Goal: Task Accomplishment & Management: Use online tool/utility

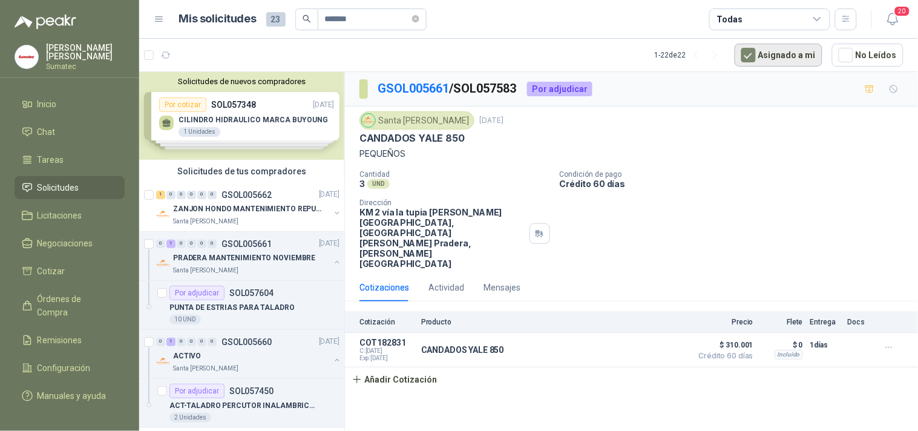
scroll to position [54, 0]
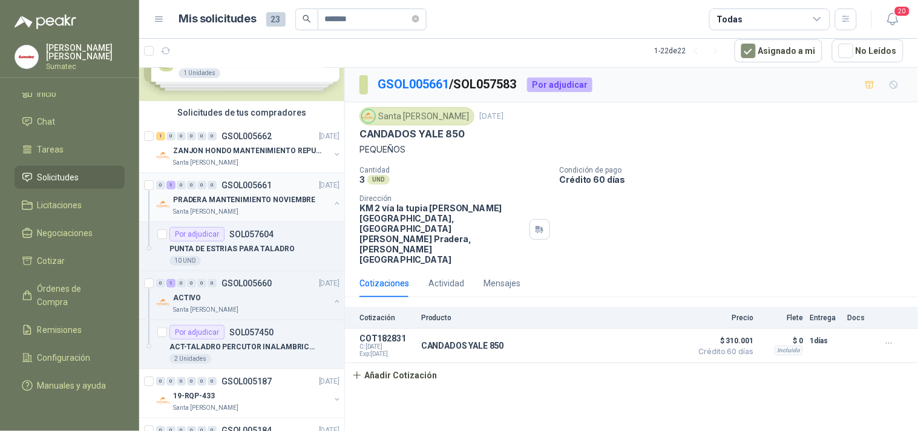
click at [262, 202] on p "PRADERA MANTENIMIENTO NOVIEMBRE" at bounding box center [244, 199] width 142 height 11
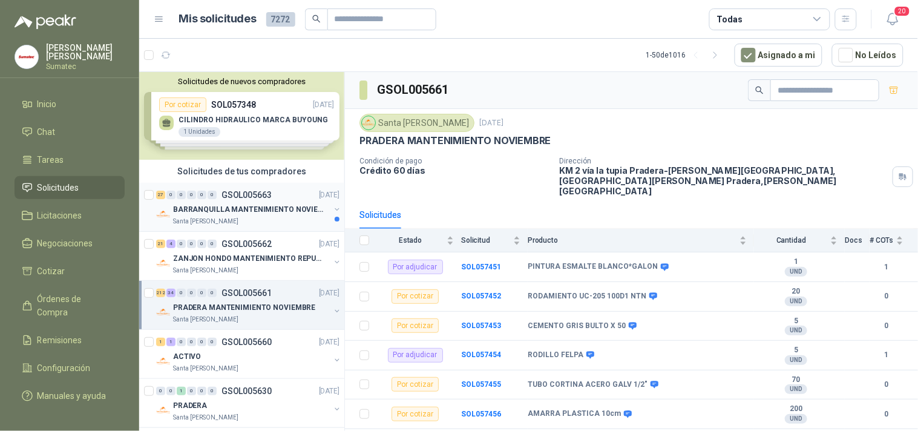
click at [263, 215] on p "BARRANQUILLA MANTENIMIENTO NOVIEMBRE" at bounding box center [248, 209] width 151 height 11
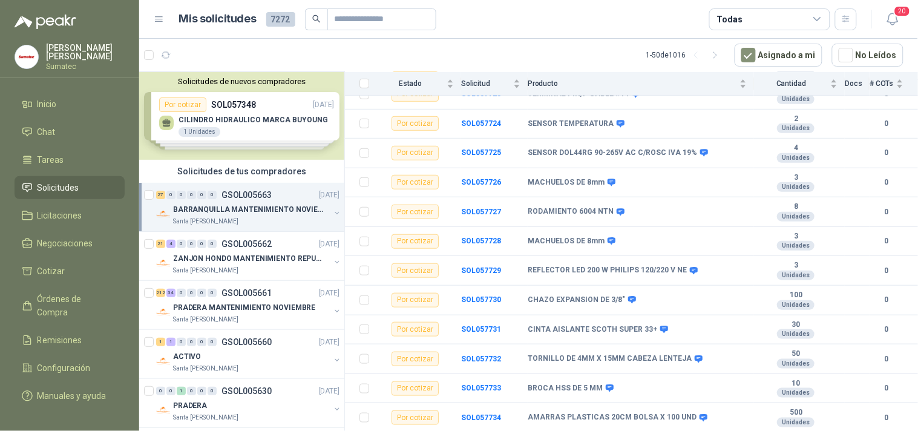
scroll to position [212, 0]
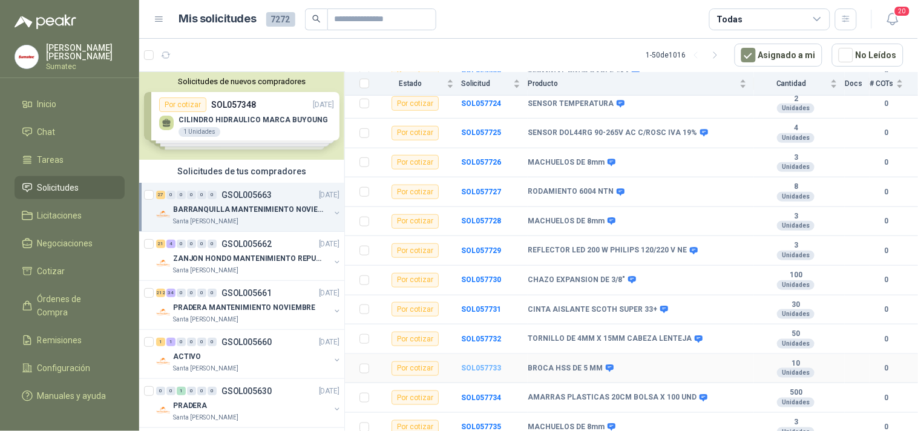
click at [490, 367] on b "SOL057733" at bounding box center [481, 368] width 40 height 8
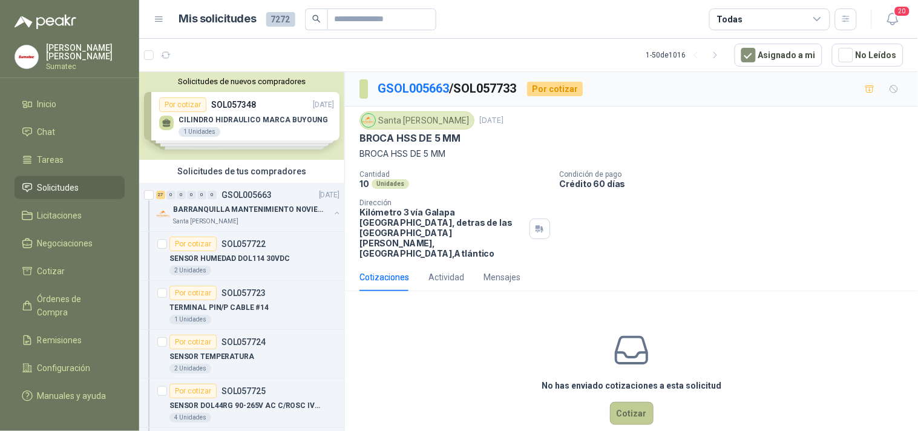
click at [621, 402] on button "Cotizar" at bounding box center [632, 413] width 44 height 23
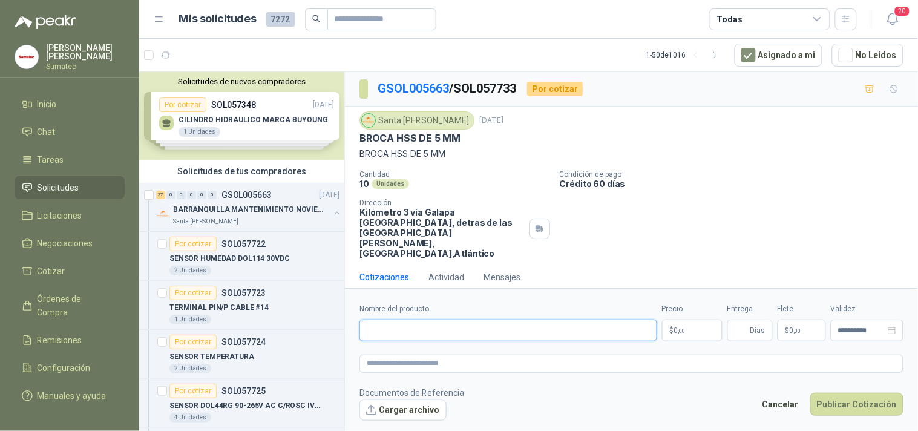
click at [561, 338] on input "Nombre del producto" at bounding box center [508, 330] width 298 height 22
paste input "**********"
type input "**********"
click at [679, 335] on p "$ 0 ,00" at bounding box center [692, 330] width 60 height 22
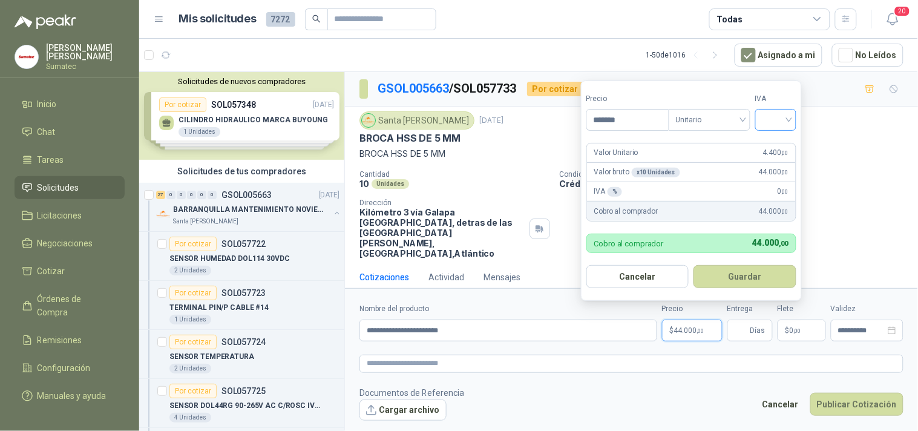
type input "*******"
click at [785, 122] on input "search" at bounding box center [775, 118] width 27 height 18
click at [781, 139] on div "19%" at bounding box center [778, 144] width 22 height 13
click at [751, 273] on button "Guardar" at bounding box center [747, 276] width 104 height 23
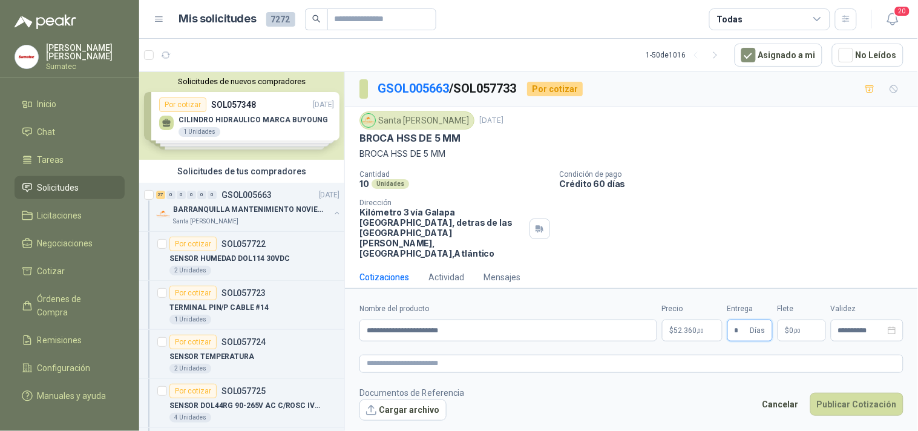
type input "*"
click at [796, 327] on span ",00" at bounding box center [797, 330] width 7 height 7
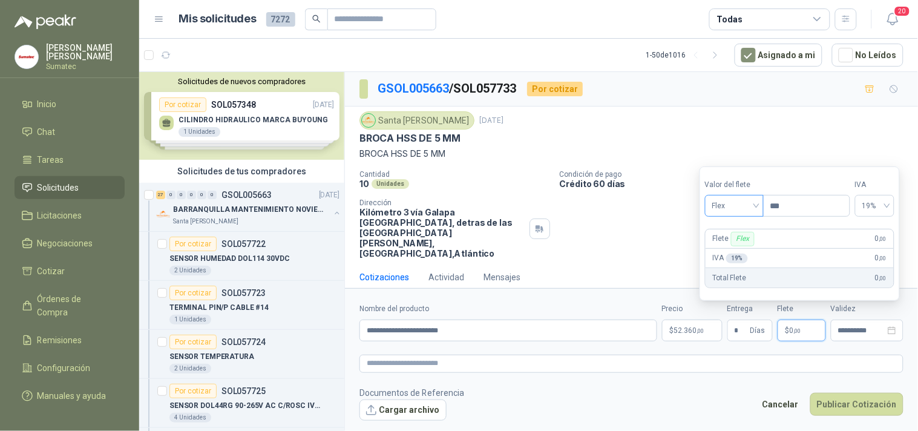
click at [754, 207] on span "Flex" at bounding box center [734, 206] width 44 height 18
click at [739, 249] on div "Incluido" at bounding box center [735, 250] width 42 height 13
click at [837, 397] on button "Publicar Cotización" at bounding box center [856, 404] width 93 height 23
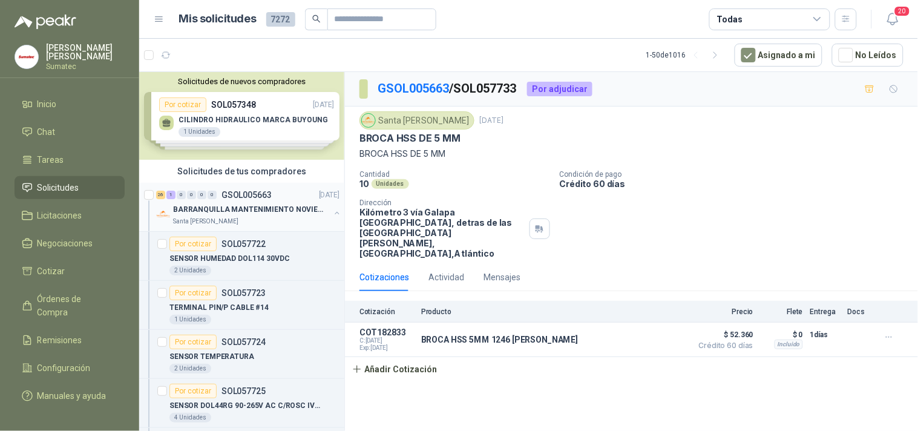
click at [277, 208] on p "BARRANQUILLA MANTENIMIENTO NOVIEMBRE" at bounding box center [248, 209] width 151 height 11
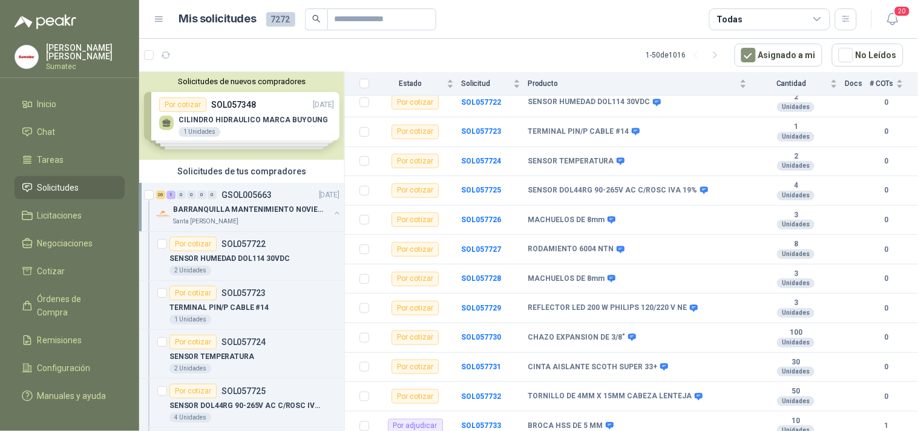
scroll to position [198, 0]
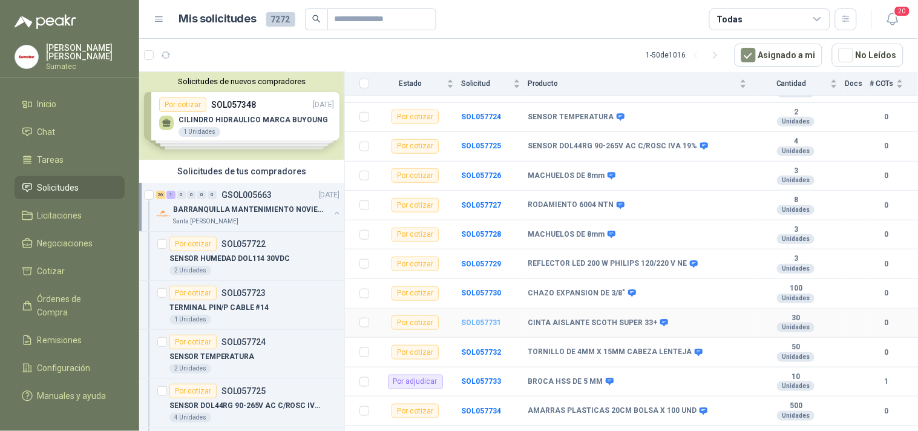
click at [484, 323] on b "SOL057731" at bounding box center [481, 322] width 40 height 8
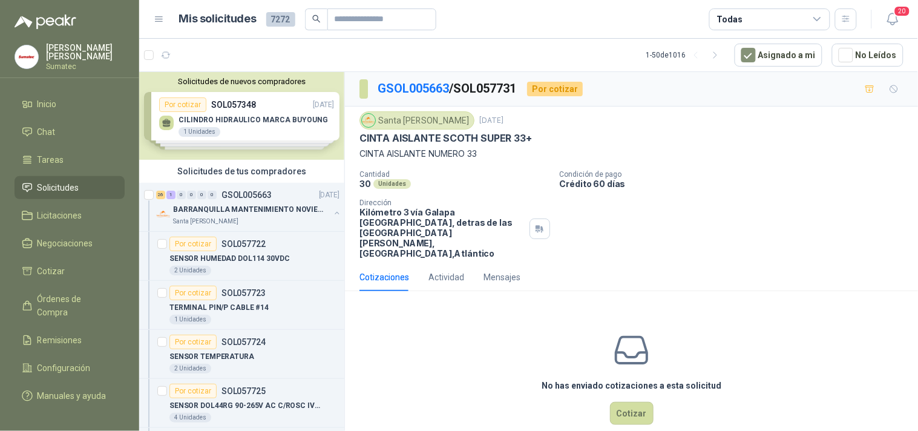
click at [462, 155] on p "CINTA AISLANTE NUMERO 33" at bounding box center [631, 153] width 544 height 13
copy p "CINTA AISLANTE NUMERO 33"
click at [648, 398] on div "No has enviado cotizaciones a esta solicitud Cotizar" at bounding box center [631, 378] width 573 height 154
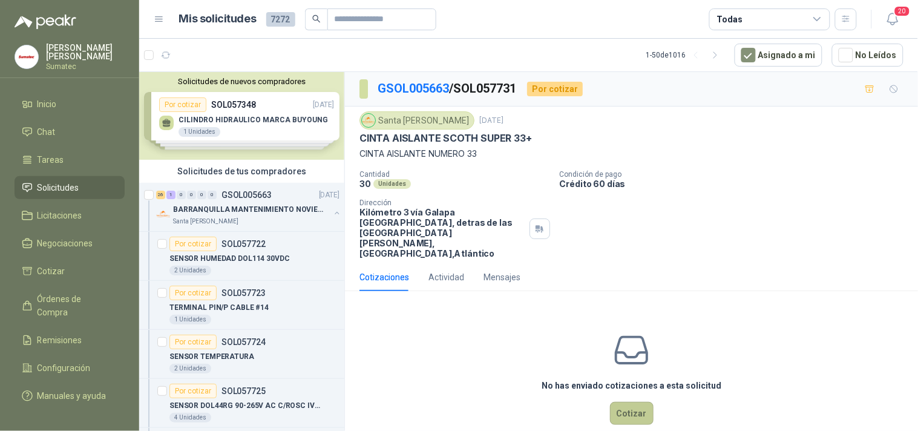
click at [633, 402] on button "Cotizar" at bounding box center [632, 413] width 44 height 23
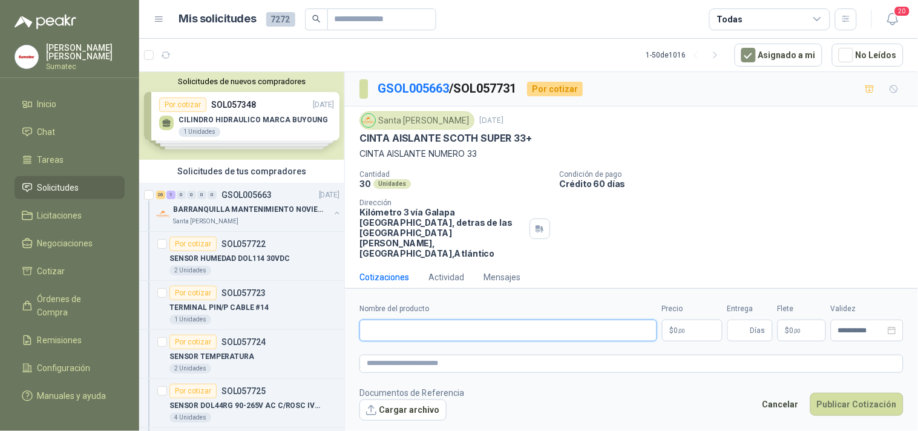
click at [474, 328] on input "Nombre del producto" at bounding box center [508, 330] width 298 height 22
paste input "**********"
type input "**********"
click at [676, 336] on p "$ 0 ,00" at bounding box center [692, 330] width 60 height 22
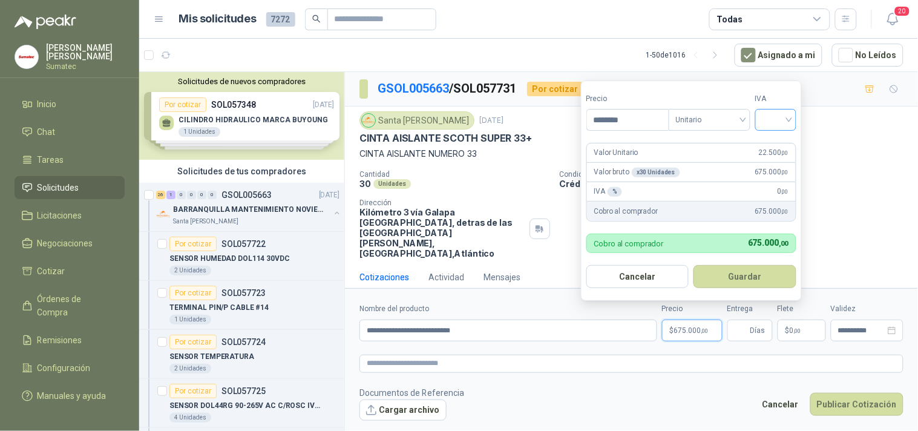
type input "********"
click at [770, 113] on input "search" at bounding box center [775, 118] width 27 height 18
click at [767, 143] on div "19%" at bounding box center [778, 144] width 22 height 13
click at [738, 276] on button "Guardar" at bounding box center [747, 276] width 104 height 23
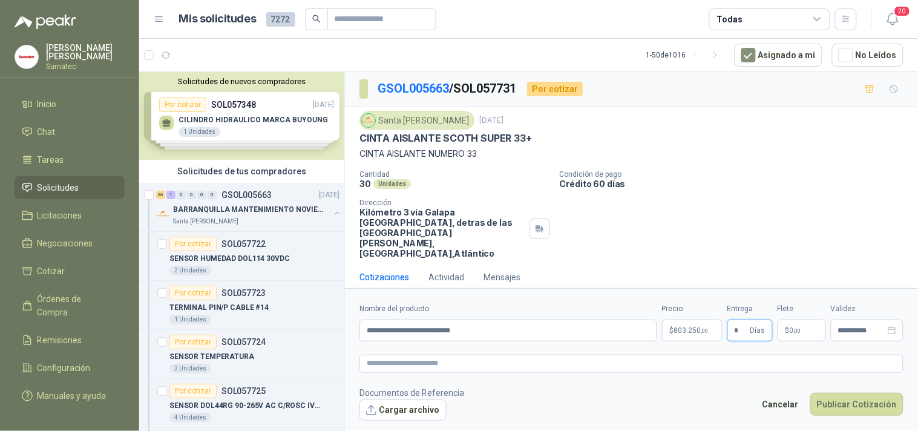
type input "*"
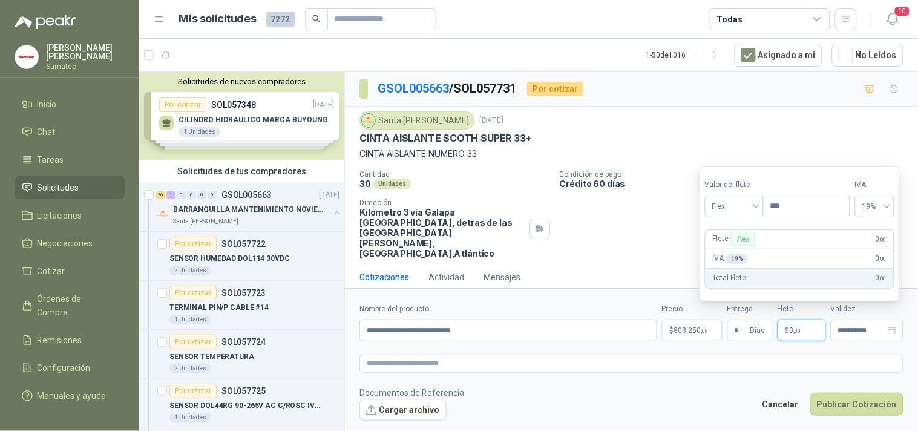
click at [800, 330] on span ",00" at bounding box center [797, 330] width 7 height 7
click at [753, 212] on span "Flex" at bounding box center [734, 206] width 44 height 18
click at [732, 247] on div "Incluido" at bounding box center [735, 250] width 42 height 13
click at [855, 395] on button "Publicar Cotización" at bounding box center [856, 404] width 93 height 23
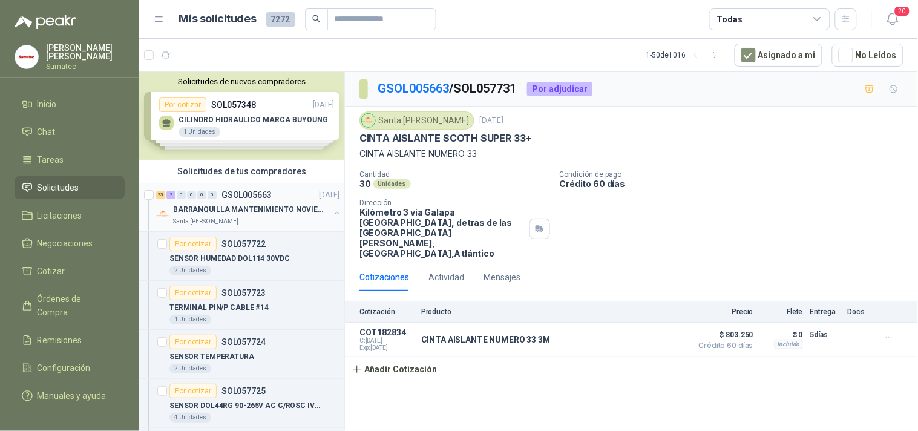
click at [241, 198] on p "GSOL005663" at bounding box center [246, 195] width 50 height 8
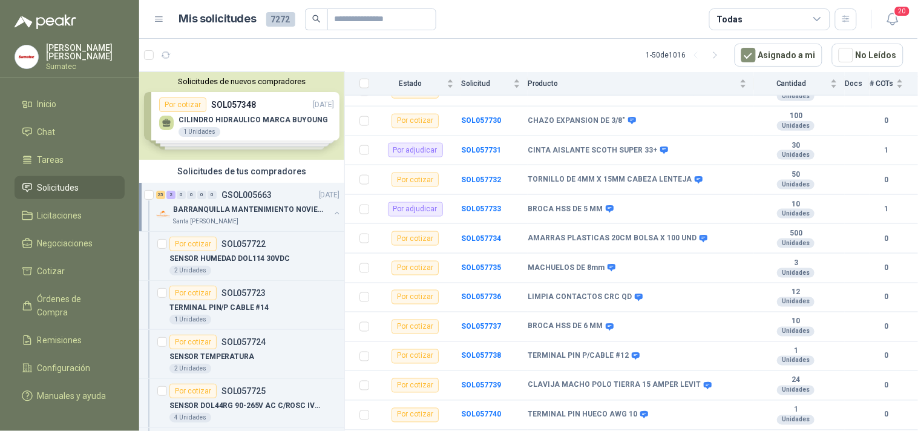
scroll to position [375, 0]
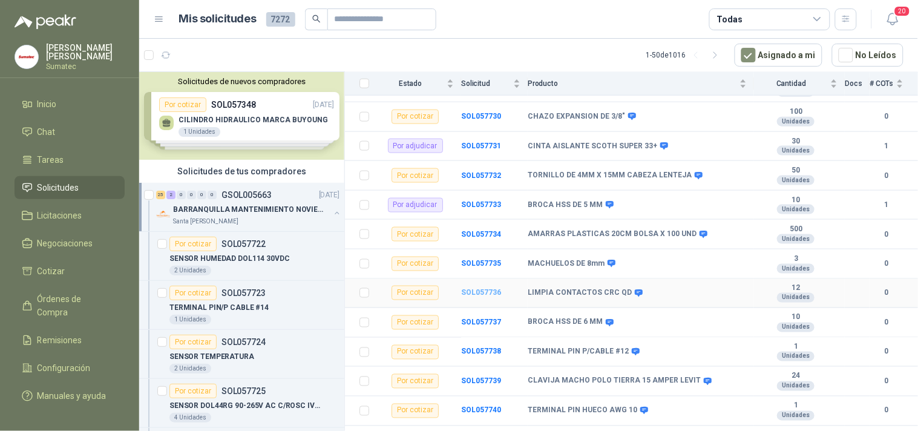
click at [480, 296] on b "SOL057736" at bounding box center [481, 293] width 40 height 8
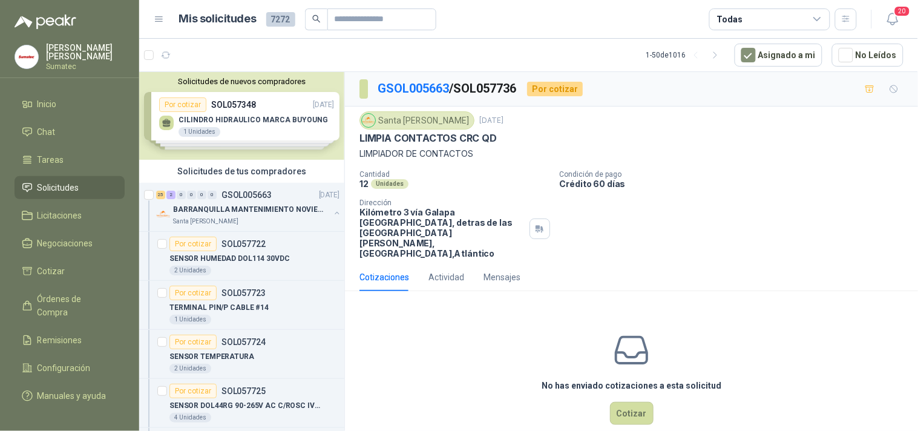
click at [431, 154] on p "LIMPIADOR DE CONTACTOS" at bounding box center [631, 153] width 544 height 13
click at [626, 402] on button "Cotizar" at bounding box center [632, 413] width 44 height 23
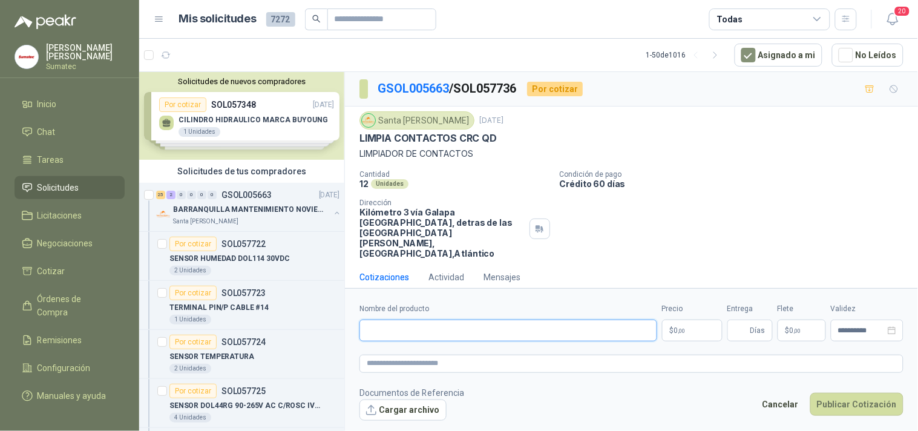
click at [506, 327] on input "Nombre del producto" at bounding box center [508, 330] width 298 height 22
paste input "**********"
type input "**********"
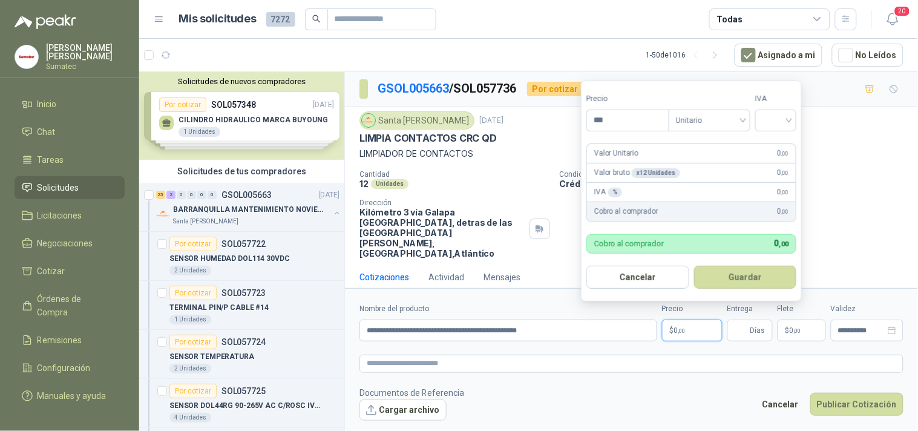
click at [675, 329] on span "0 ,00" at bounding box center [679, 330] width 11 height 7
type input "********"
click at [779, 122] on input "search" at bounding box center [775, 118] width 27 height 18
click at [779, 142] on div "19%" at bounding box center [778, 144] width 22 height 13
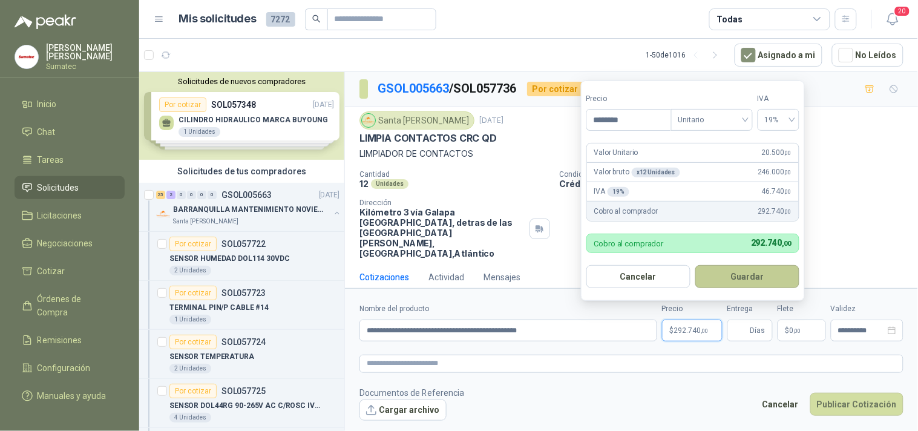
click at [750, 265] on button "Guardar" at bounding box center [747, 276] width 104 height 23
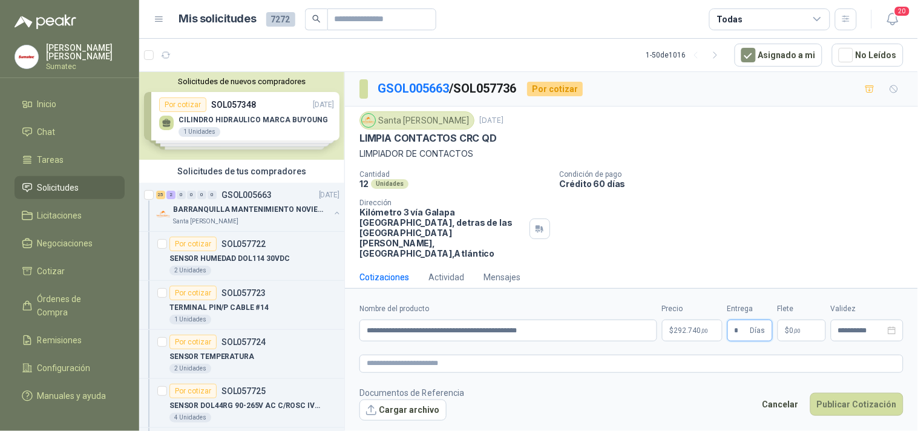
type input "*"
click at [791, 327] on span "0 ,00" at bounding box center [794, 330] width 11 height 7
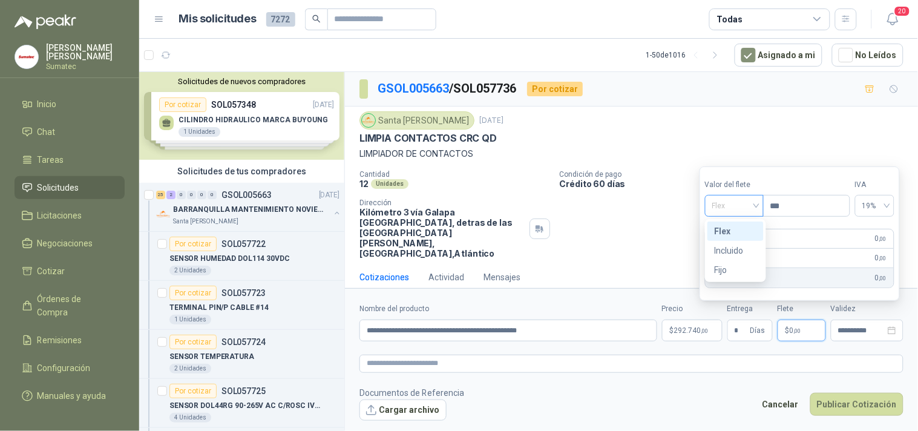
click at [756, 207] on span "Flex" at bounding box center [734, 206] width 44 height 18
click at [730, 255] on div "Incluido" at bounding box center [735, 250] width 42 height 13
click at [842, 404] on button "Publicar Cotización" at bounding box center [856, 404] width 93 height 23
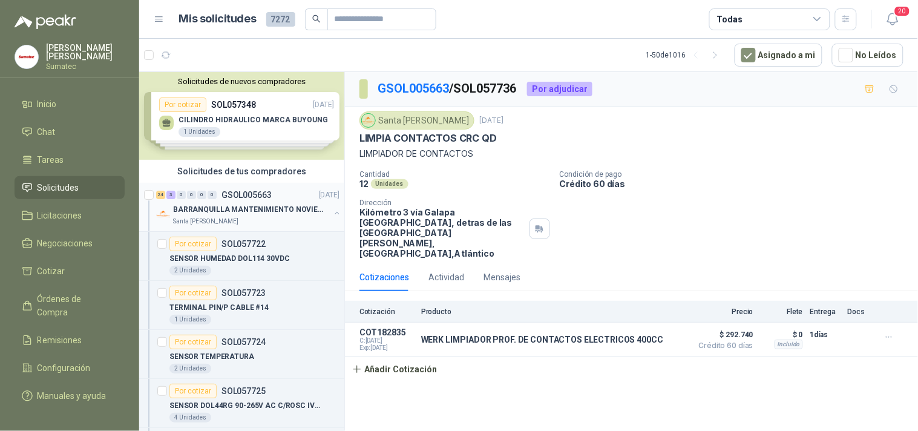
click at [274, 209] on p "BARRANQUILLA MANTENIMIENTO NOVIEMBRE" at bounding box center [248, 209] width 151 height 11
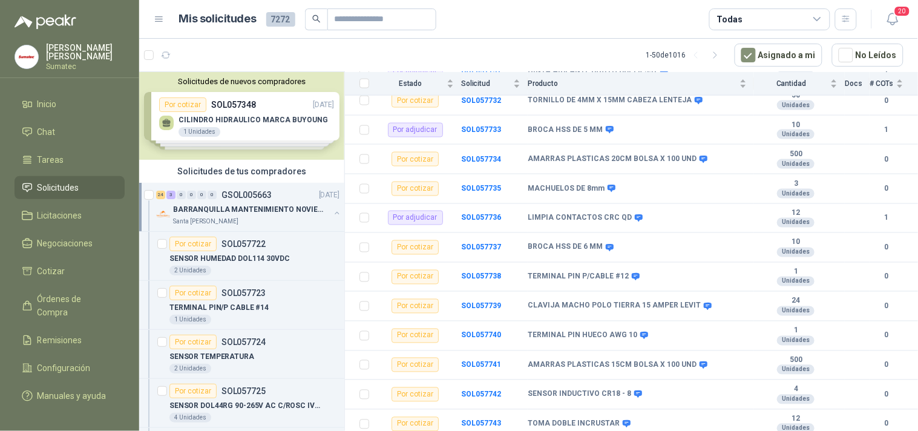
scroll to position [454, 0]
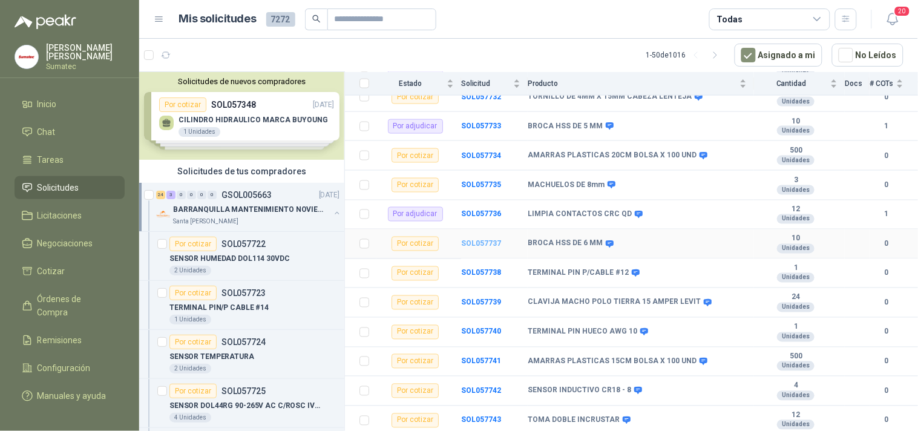
click at [475, 245] on b "SOL057737" at bounding box center [481, 244] width 40 height 8
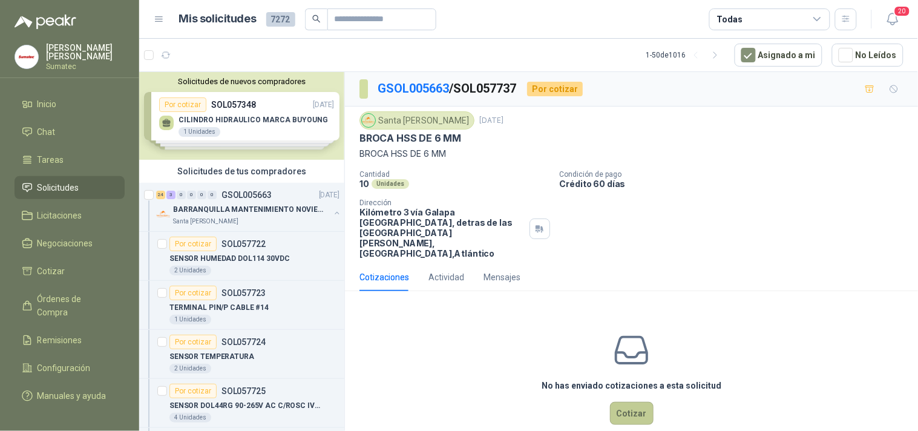
click at [631, 402] on button "Cotizar" at bounding box center [632, 413] width 44 height 23
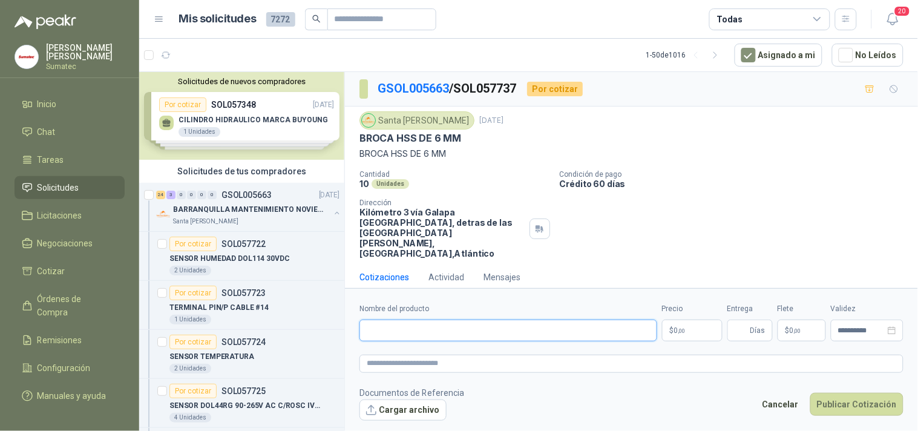
click at [500, 325] on input "Nombre del producto" at bounding box center [508, 330] width 298 height 22
paste input "**********"
type input "**********"
click at [691, 328] on p "$ 0 ,00" at bounding box center [692, 330] width 60 height 22
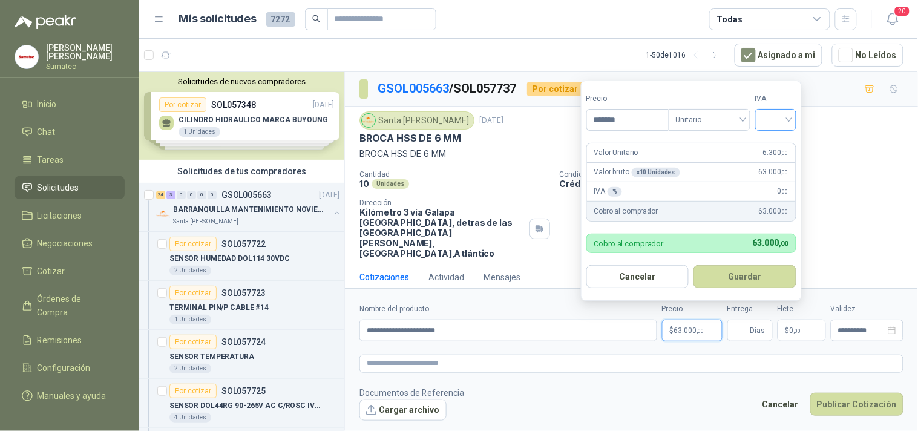
type input "*******"
click at [782, 122] on input "search" at bounding box center [775, 118] width 27 height 18
click at [776, 148] on div "19%" at bounding box center [778, 144] width 22 height 13
click at [760, 270] on button "Guardar" at bounding box center [747, 276] width 104 height 23
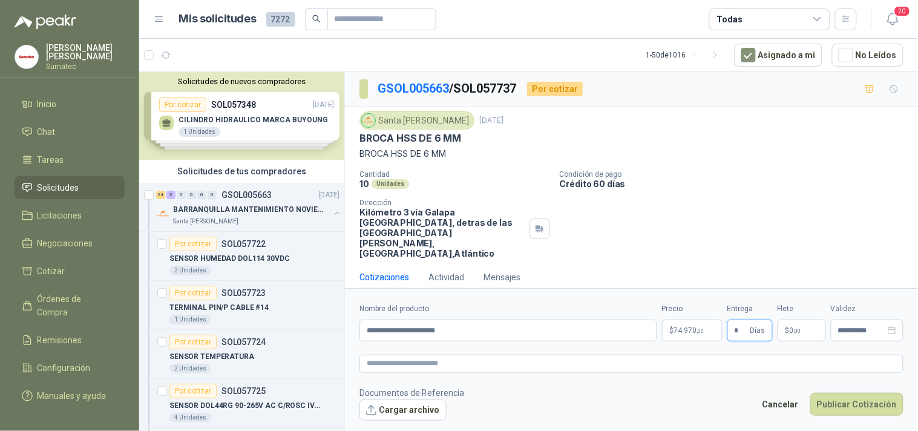
type input "*"
click at [794, 330] on span ",00" at bounding box center [797, 330] width 7 height 7
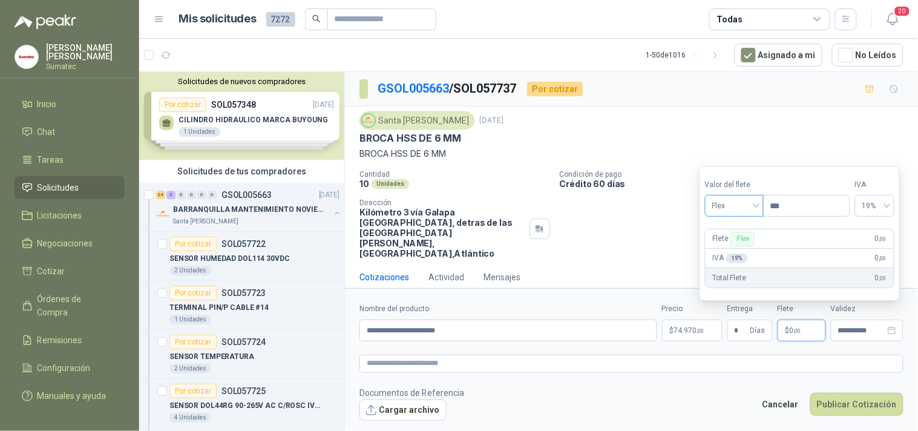
click at [753, 206] on span "Flex" at bounding box center [734, 206] width 44 height 18
click at [739, 244] on div "Incluido" at bounding box center [735, 250] width 42 height 13
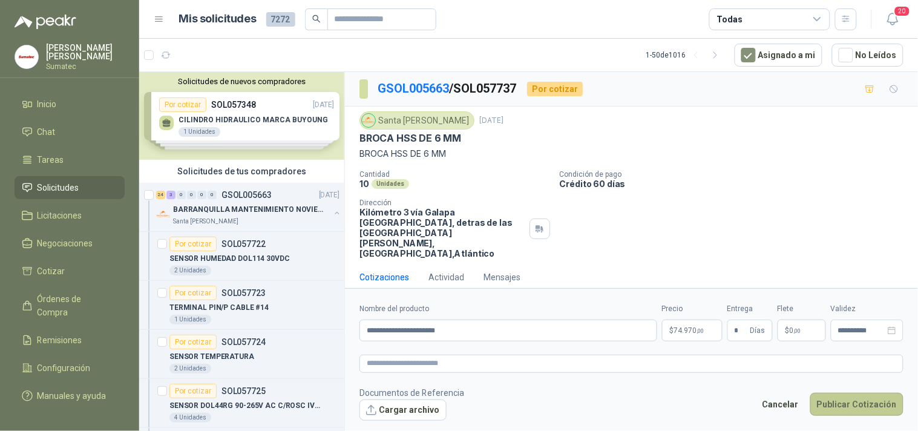
click at [874, 409] on button "Publicar Cotización" at bounding box center [856, 404] width 93 height 23
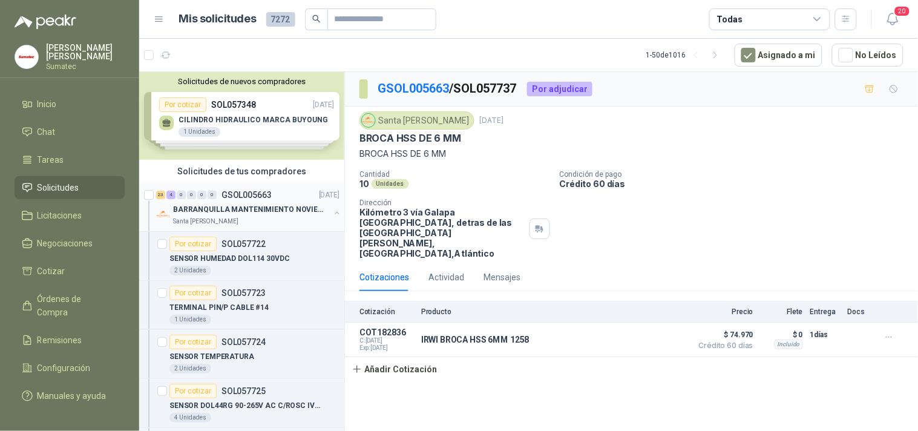
click at [268, 218] on div "Santa [PERSON_NAME]" at bounding box center [251, 222] width 157 height 10
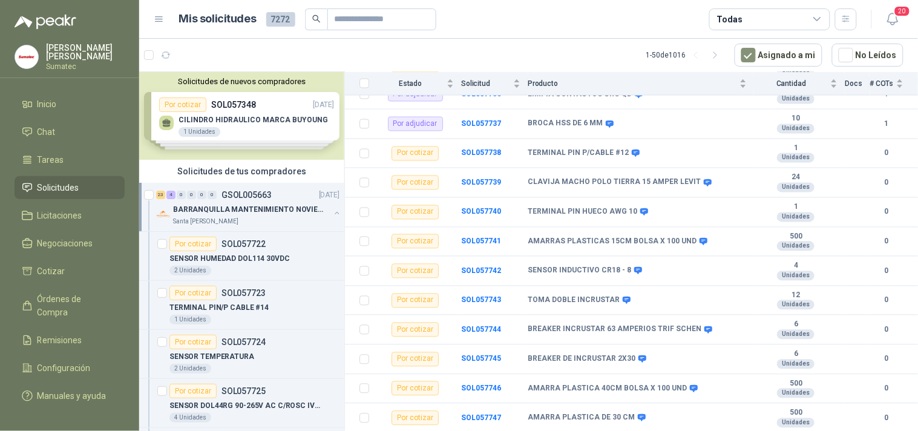
scroll to position [607, 0]
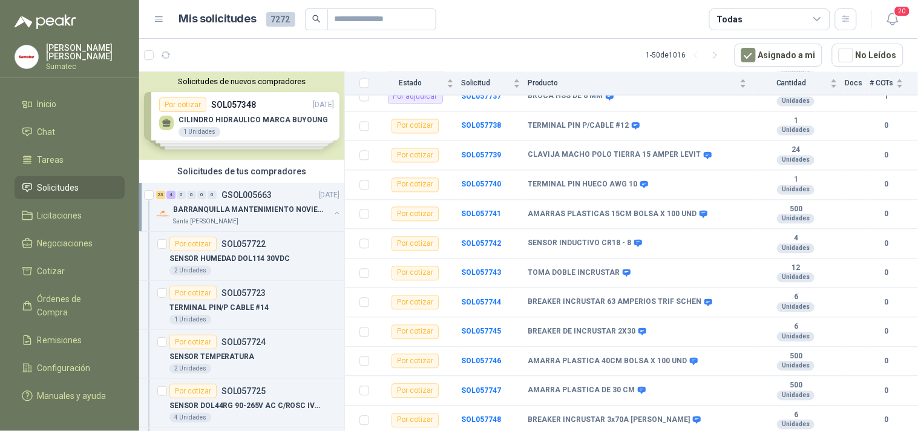
click at [281, 222] on div "Santa [PERSON_NAME]" at bounding box center [251, 222] width 157 height 10
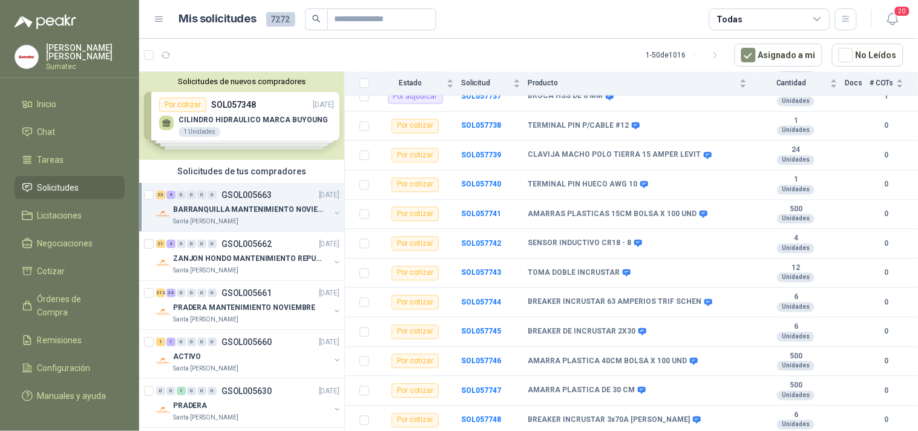
scroll to position [4, 0]
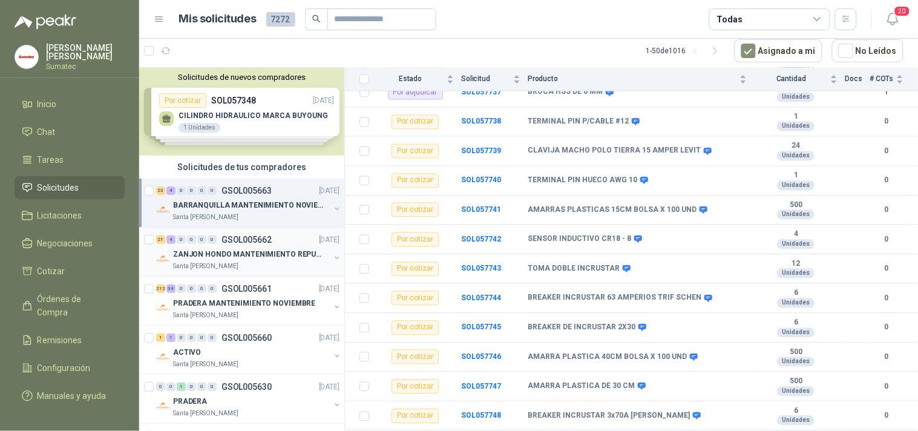
click at [268, 256] on p "ZANJON HONDO MANTENIMIENTO REPUESTOS" at bounding box center [248, 254] width 151 height 11
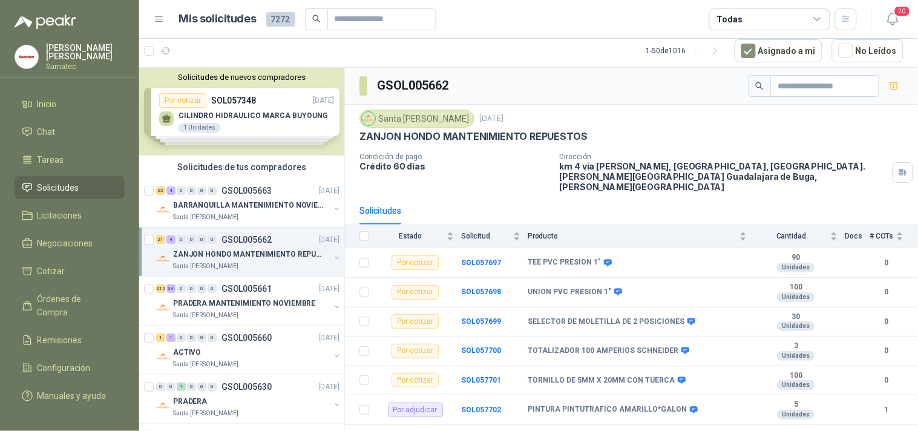
scroll to position [210, 0]
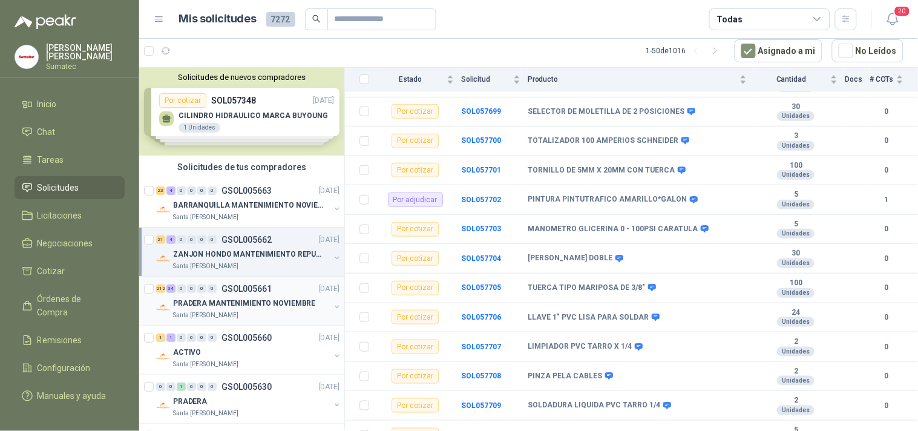
click at [256, 291] on p "GSOL005661" at bounding box center [246, 288] width 50 height 8
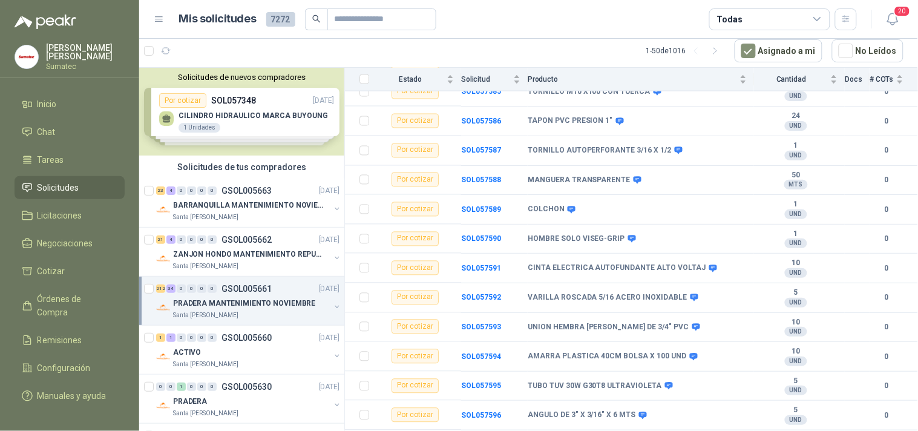
scroll to position [4124, 0]
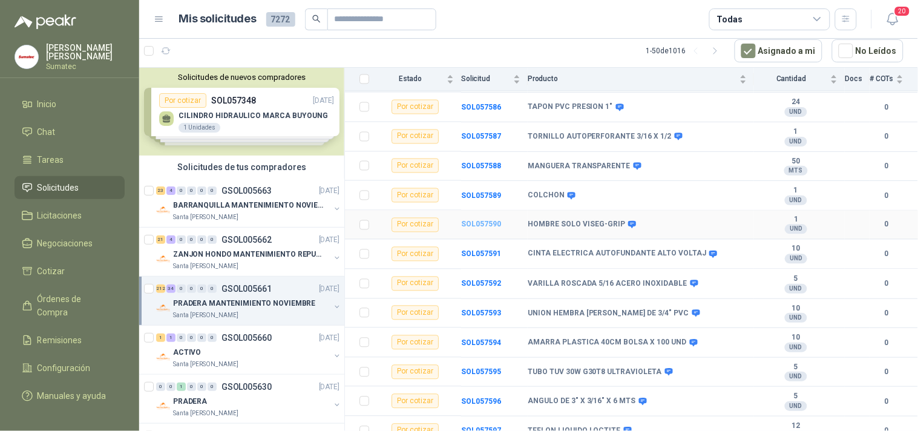
click at [488, 229] on b "SOL057590" at bounding box center [481, 224] width 40 height 8
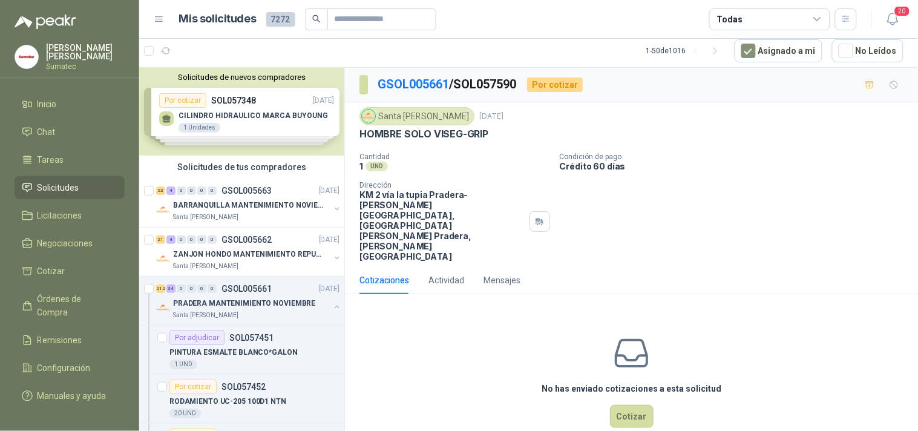
click at [446, 135] on p "HOMBRE SOLO VISEG-GRIP" at bounding box center [423, 134] width 129 height 13
copy div "HOMBRE SOLO VISEG-GRIP"
click at [639, 405] on button "Cotizar" at bounding box center [632, 416] width 44 height 23
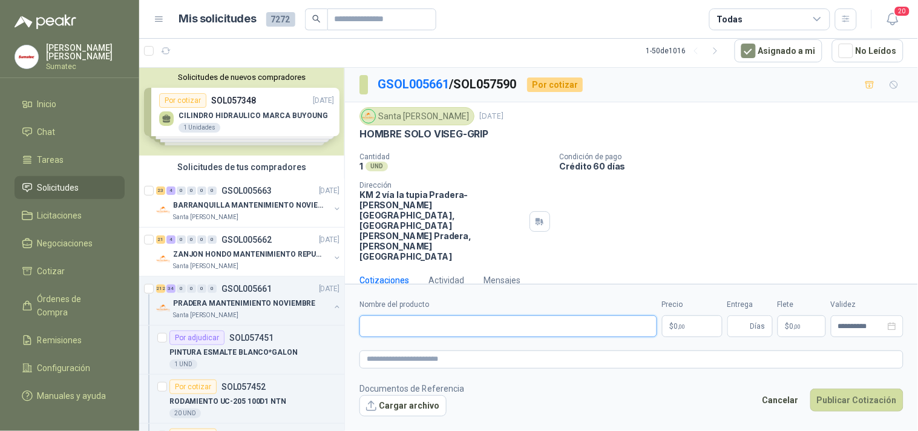
click at [499, 315] on input "Nombre del producto" at bounding box center [508, 326] width 298 height 22
paste input "**********"
type input "**********"
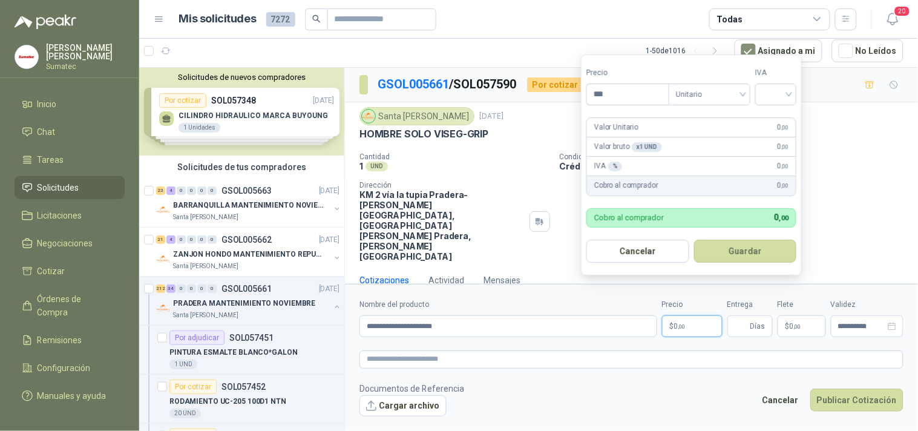
click at [673, 315] on p "$ 0 ,00" at bounding box center [692, 326] width 60 height 22
type input "********"
click at [786, 96] on input "search" at bounding box center [775, 92] width 27 height 18
click at [784, 121] on div "19%" at bounding box center [778, 119] width 22 height 13
click at [757, 241] on button "Guardar" at bounding box center [747, 250] width 104 height 23
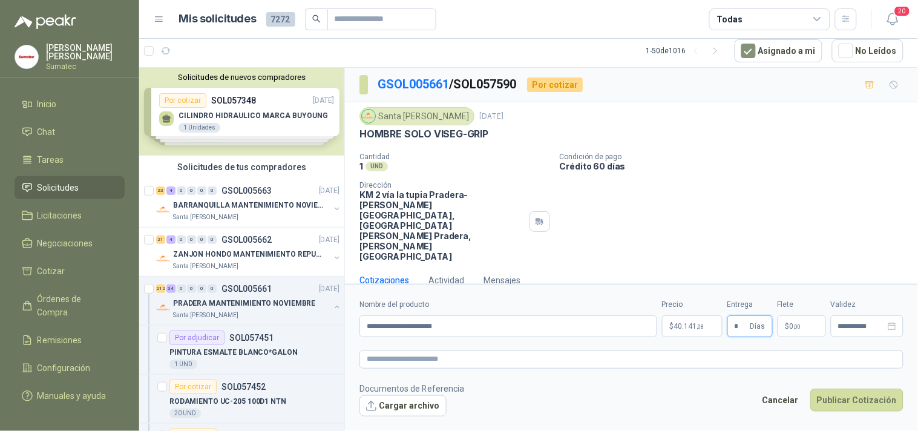
type input "*"
click at [792, 322] on span "0 ,00" at bounding box center [794, 325] width 11 height 7
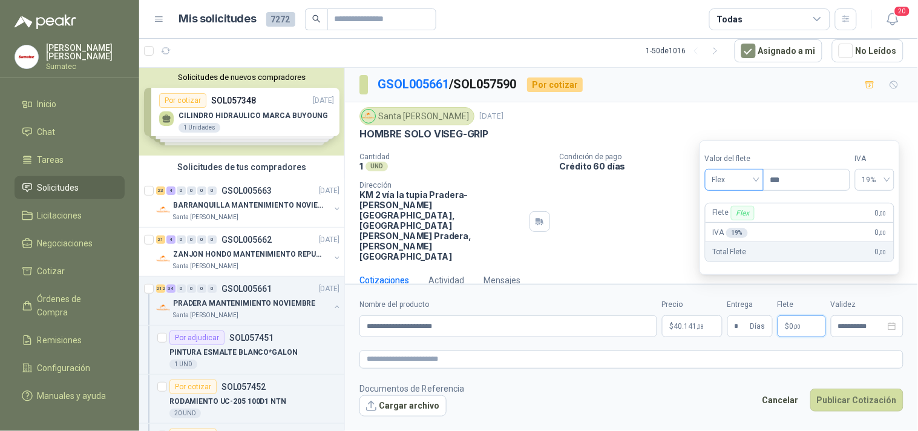
click at [749, 183] on span "Flex" at bounding box center [734, 180] width 44 height 18
click at [747, 220] on div "Incluido" at bounding box center [735, 224] width 42 height 13
click at [834, 388] on button "Publicar Cotización" at bounding box center [856, 399] width 93 height 23
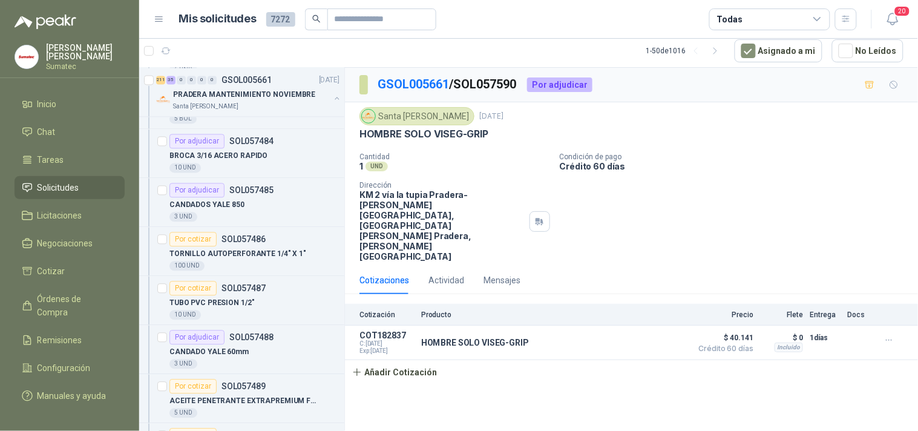
scroll to position [1870, 0]
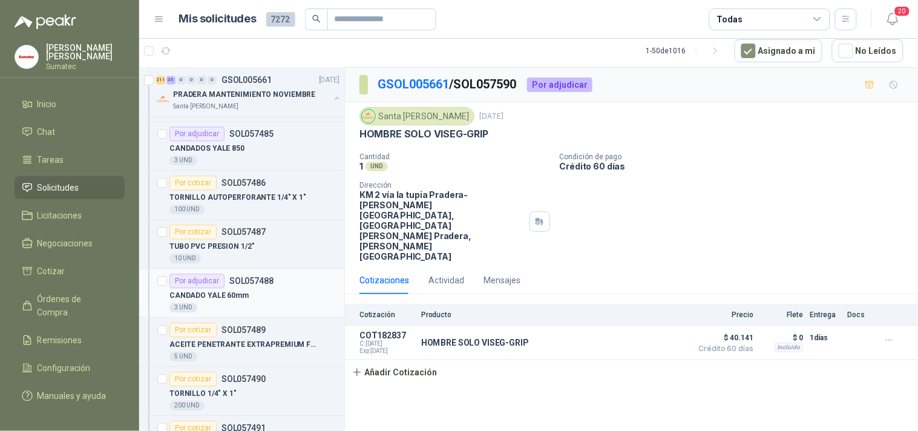
click at [227, 306] on div "3 UND" at bounding box center [254, 307] width 170 height 10
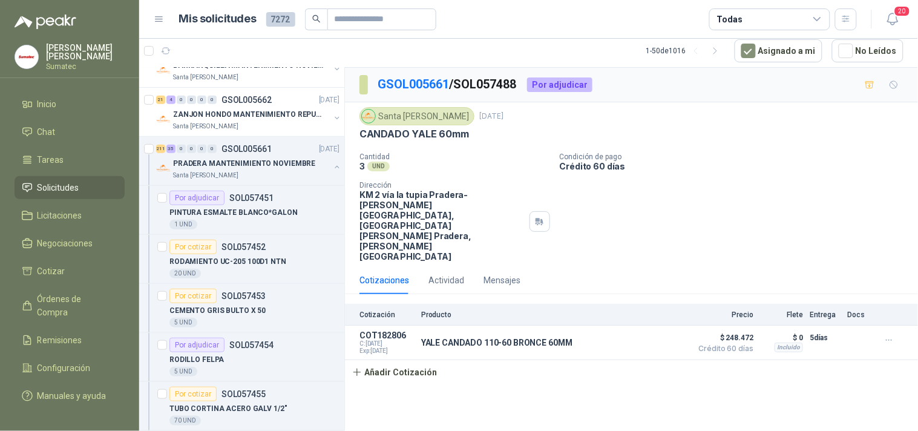
scroll to position [167, 0]
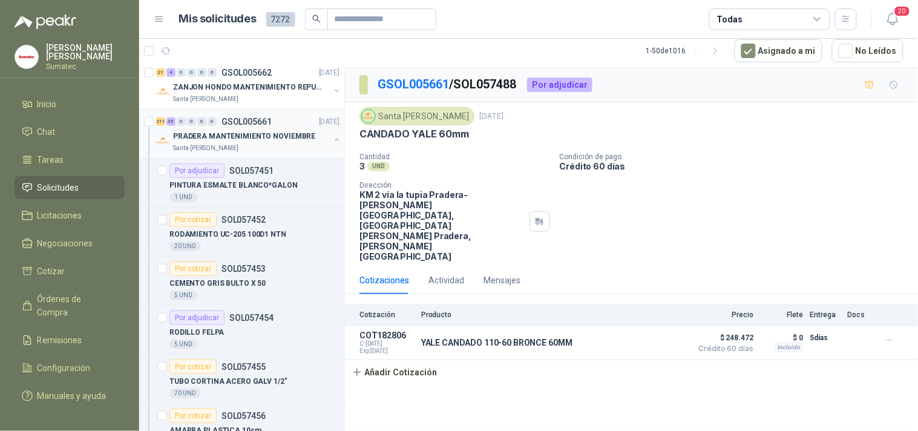
click at [252, 143] on div "Santa [PERSON_NAME]" at bounding box center [251, 148] width 157 height 10
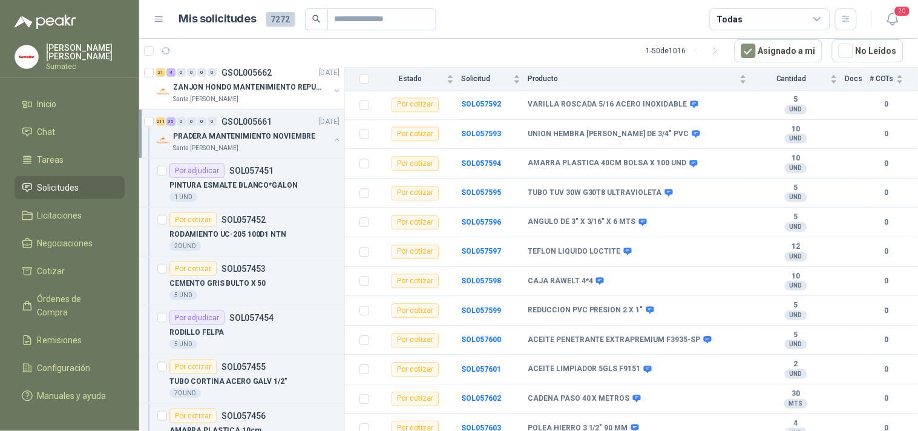
scroll to position [4317, 0]
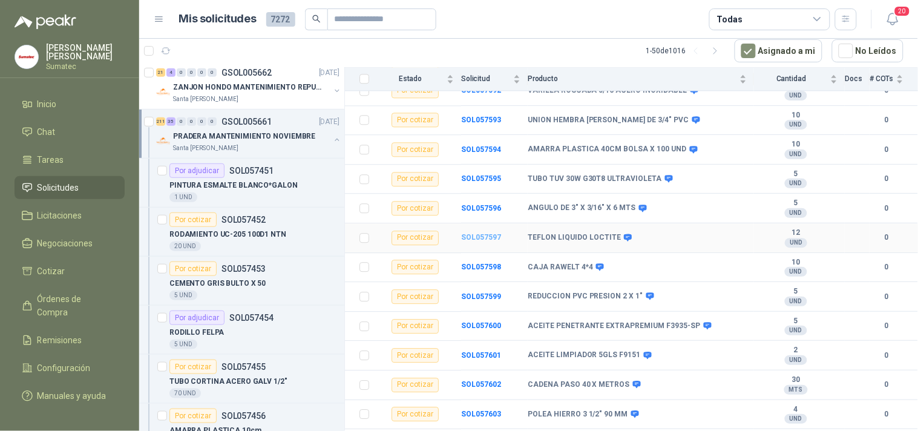
click at [483, 241] on b "SOL057597" at bounding box center [481, 237] width 40 height 8
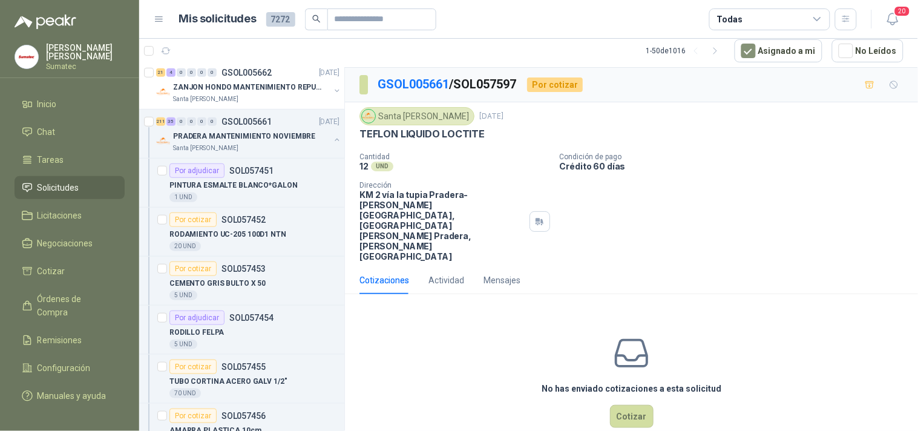
click at [428, 135] on p "TEFLON LIQUIDO LOCTITE" at bounding box center [421, 134] width 125 height 13
copy div "TEFLON LIQUIDO LOCTITE"
click at [642, 405] on button "Cotizar" at bounding box center [632, 416] width 44 height 23
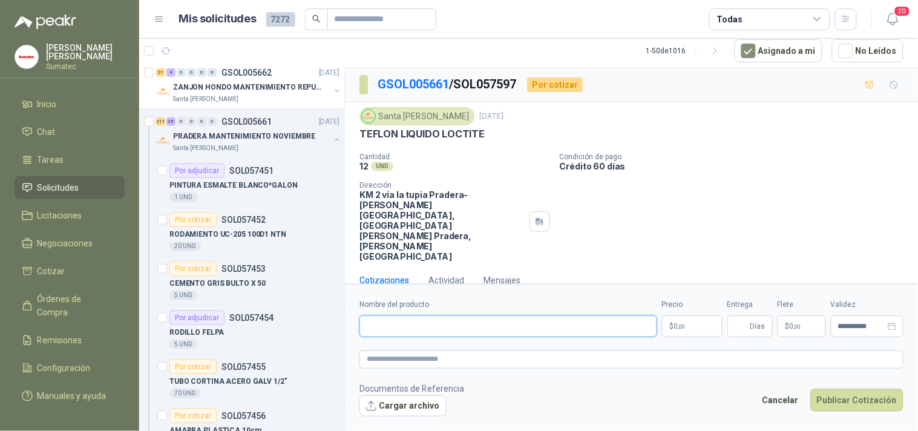
click at [589, 315] on input "Nombre del producto" at bounding box center [508, 326] width 298 height 22
paste input "**********"
type input "**********"
click at [690, 315] on p "$ 0 ,00" at bounding box center [692, 326] width 60 height 22
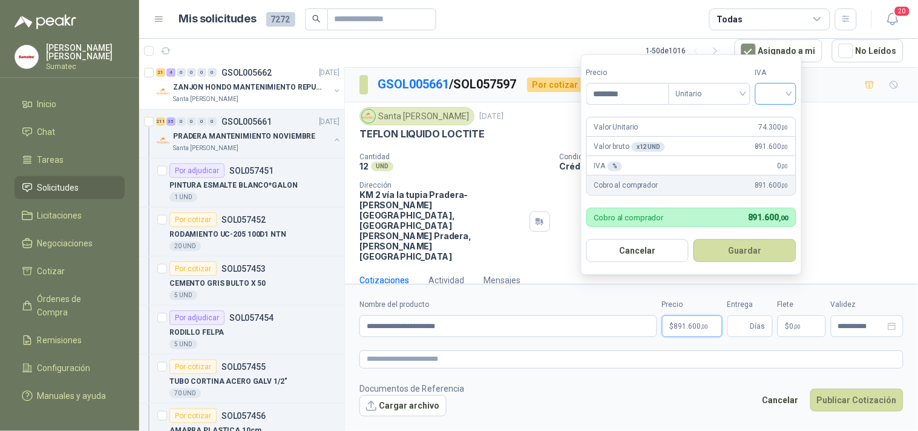
click at [782, 103] on span at bounding box center [775, 93] width 27 height 21
type input "********"
click at [783, 118] on div "19%" at bounding box center [778, 119] width 22 height 13
click at [751, 244] on button "Guardar" at bounding box center [747, 250] width 104 height 23
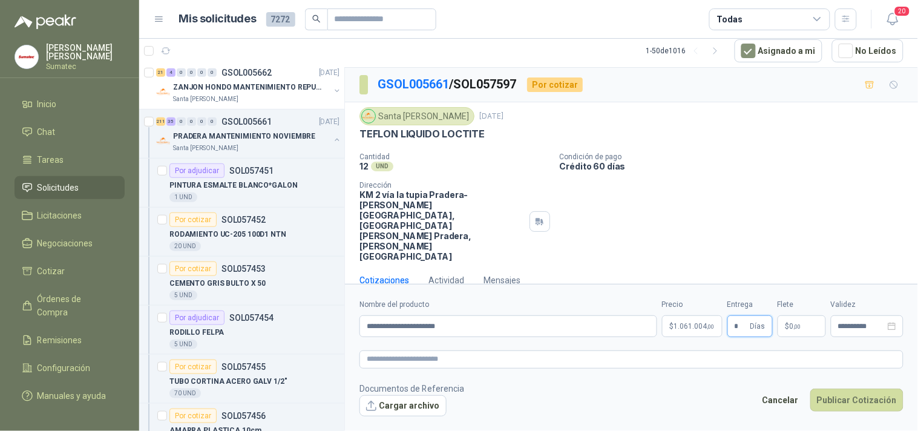
type input "*"
click at [787, 322] on span "$" at bounding box center [787, 325] width 4 height 7
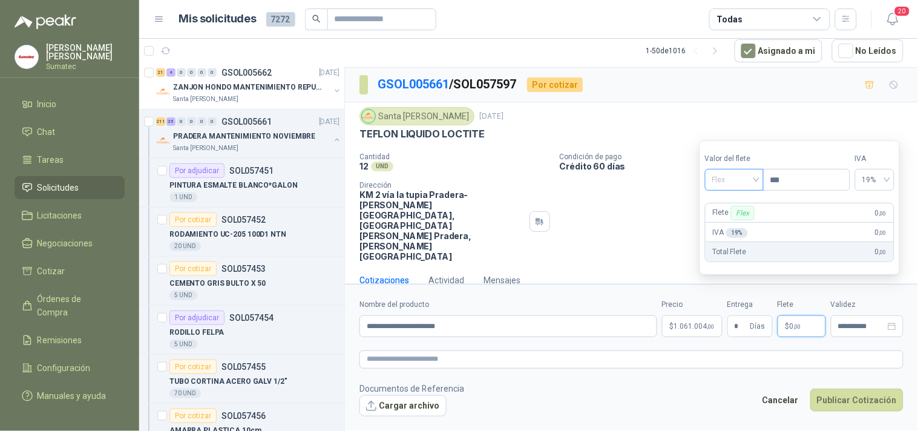
click at [742, 185] on span "Flex" at bounding box center [734, 180] width 44 height 18
click at [743, 221] on div "Incluido" at bounding box center [735, 224] width 42 height 13
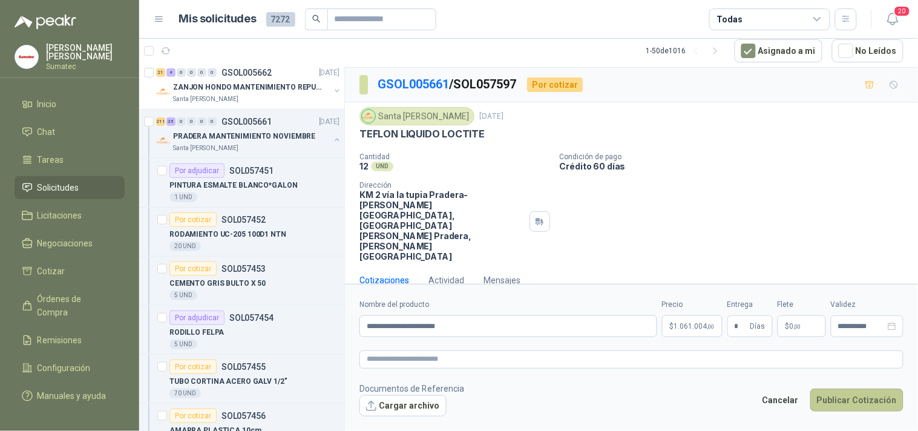
click at [851, 388] on button "Publicar Cotización" at bounding box center [856, 399] width 93 height 23
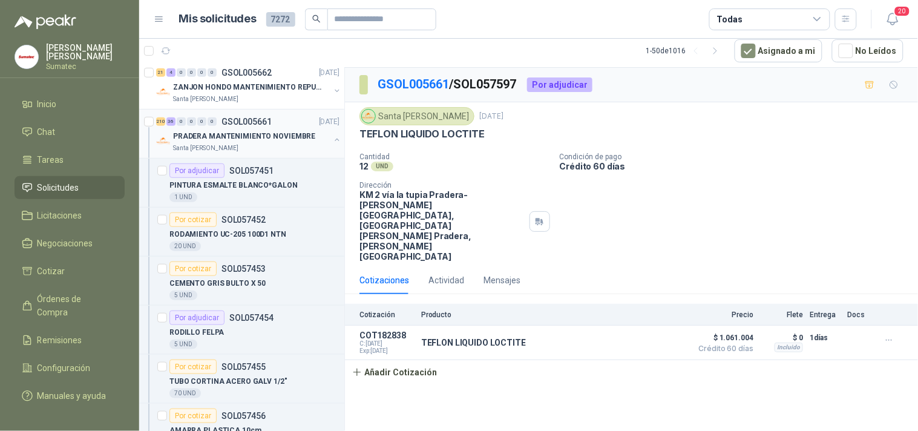
click at [247, 140] on p "PRADERA MANTENIMIENTO NOVIEMBRE" at bounding box center [244, 136] width 142 height 11
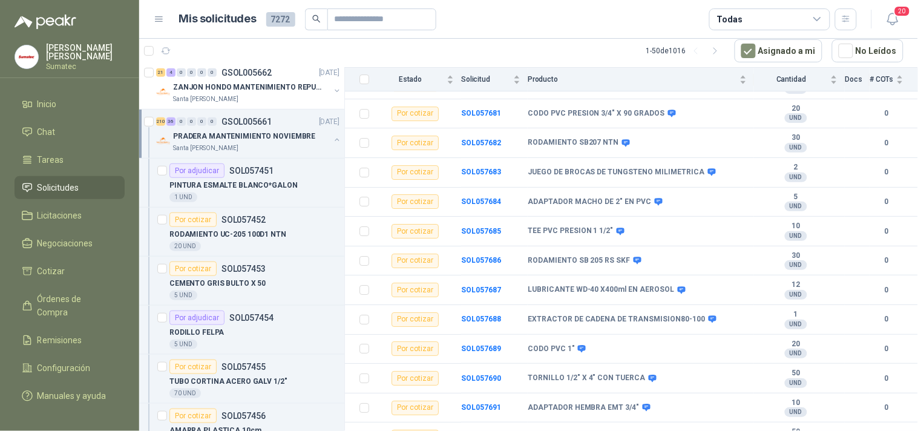
scroll to position [6924, 0]
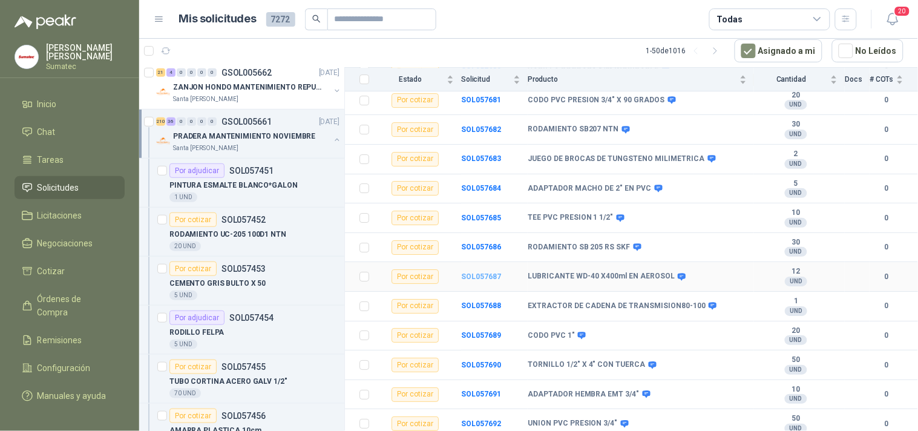
click at [488, 281] on b "SOL057687" at bounding box center [481, 276] width 40 height 8
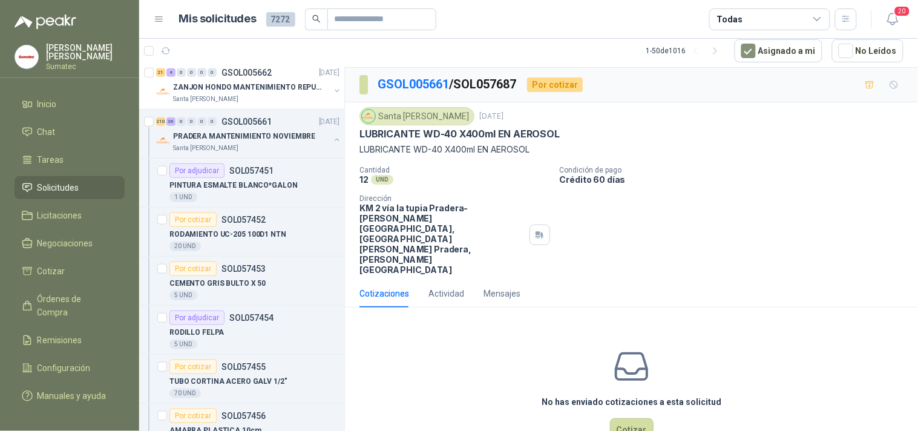
click at [439, 149] on p "LUBRICANTE WD-40 X400ml EN AEROSOL" at bounding box center [631, 149] width 544 height 13
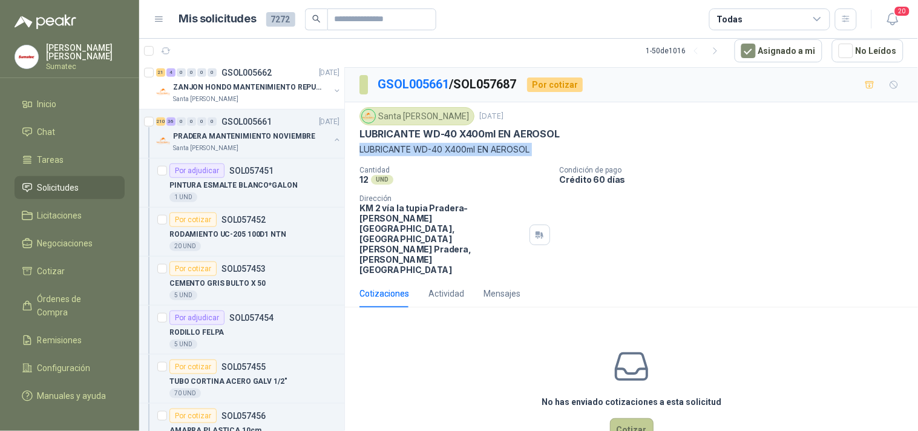
click at [642, 418] on button "Cotizar" at bounding box center [632, 429] width 44 height 23
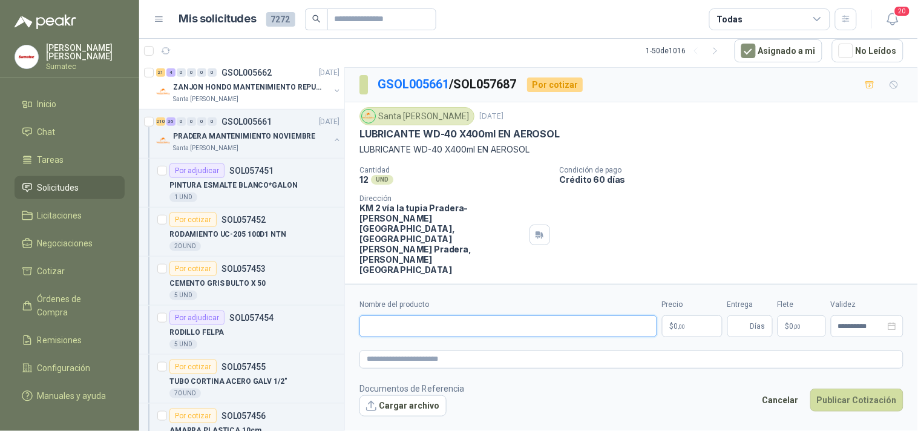
click at [570, 321] on input "Nombre del producto" at bounding box center [508, 326] width 298 height 22
paste input "**********"
type input "**********"
click at [693, 304] on div "Precio $ 0 ,00" at bounding box center [692, 318] width 60 height 38
click at [682, 323] on span ",00" at bounding box center [681, 326] width 7 height 7
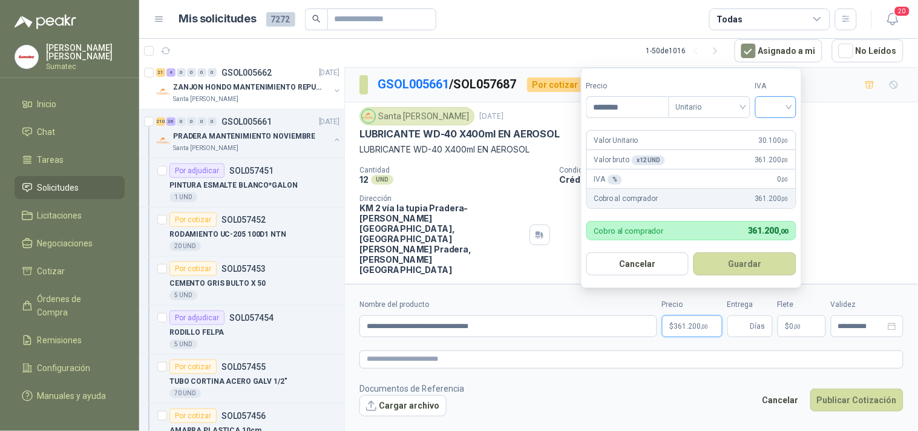
type input "********"
click at [782, 113] on input "search" at bounding box center [775, 106] width 27 height 18
click at [779, 128] on div "19%" at bounding box center [778, 131] width 22 height 13
click at [740, 256] on button "Guardar" at bounding box center [747, 263] width 104 height 23
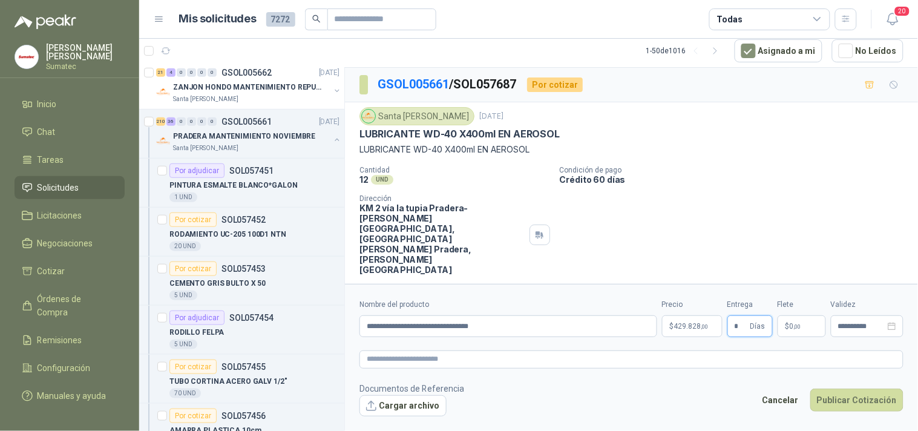
type input "*"
click at [794, 315] on p "$ 0 ,00" at bounding box center [801, 326] width 48 height 22
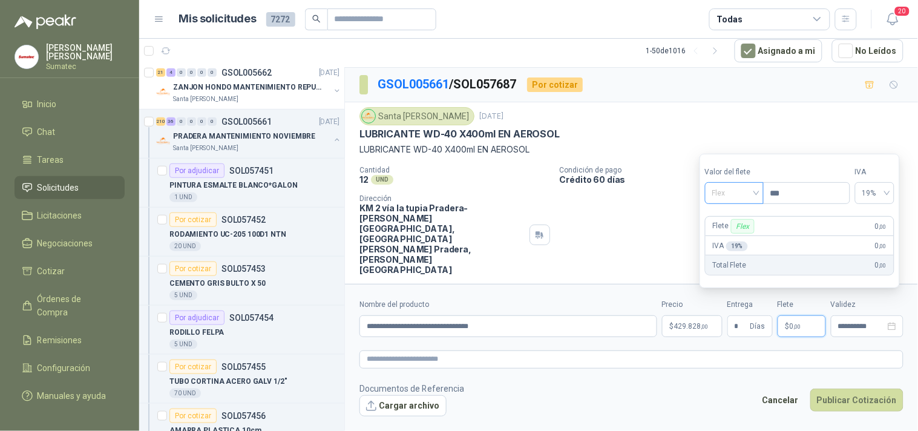
click at [754, 201] on span "Flex" at bounding box center [734, 193] width 44 height 18
click at [741, 234] on div "Incluido" at bounding box center [735, 237] width 42 height 13
click at [829, 388] on button "Publicar Cotización" at bounding box center [856, 399] width 93 height 23
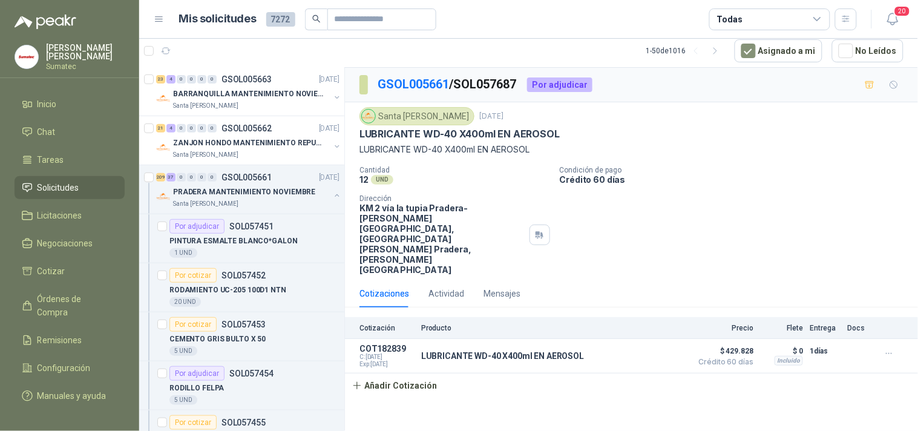
scroll to position [56, 0]
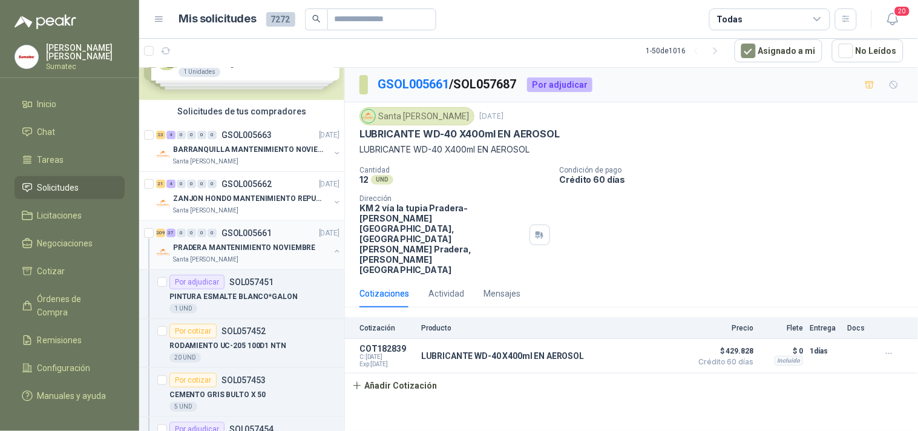
click at [232, 249] on p "PRADERA MANTENIMIENTO NOVIEMBRE" at bounding box center [244, 247] width 142 height 11
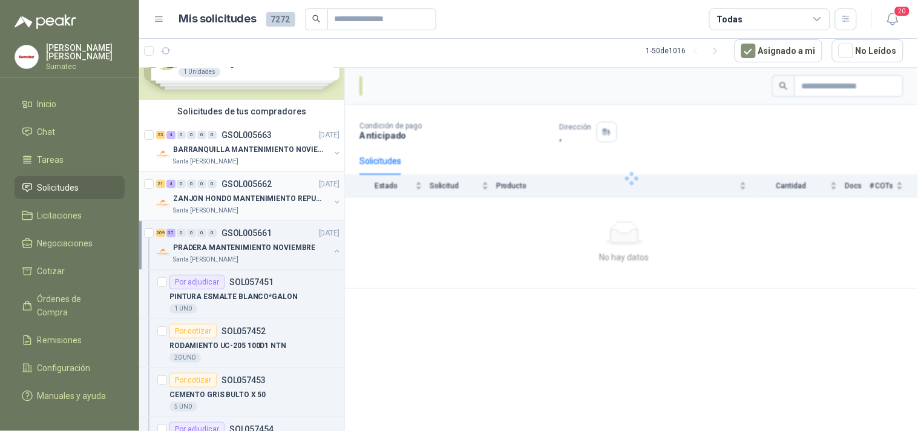
click at [238, 206] on div "Santa [PERSON_NAME]" at bounding box center [251, 211] width 157 height 10
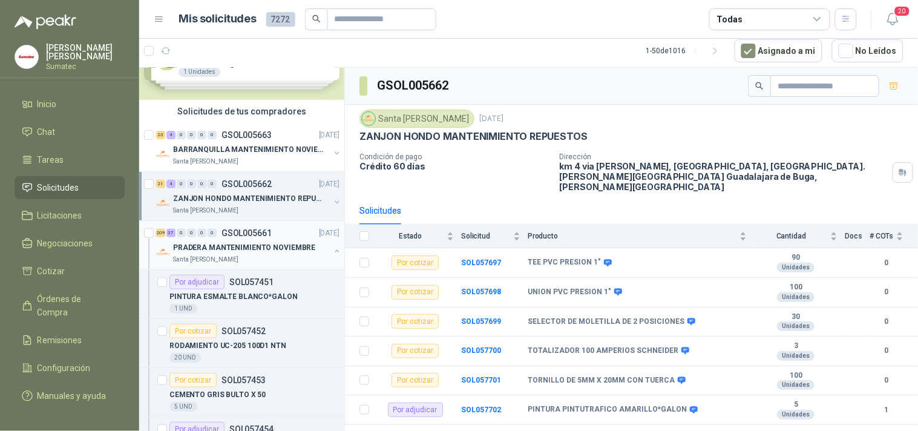
click at [221, 242] on p "PRADERA MANTENIMIENTO NOVIEMBRE" at bounding box center [244, 247] width 142 height 11
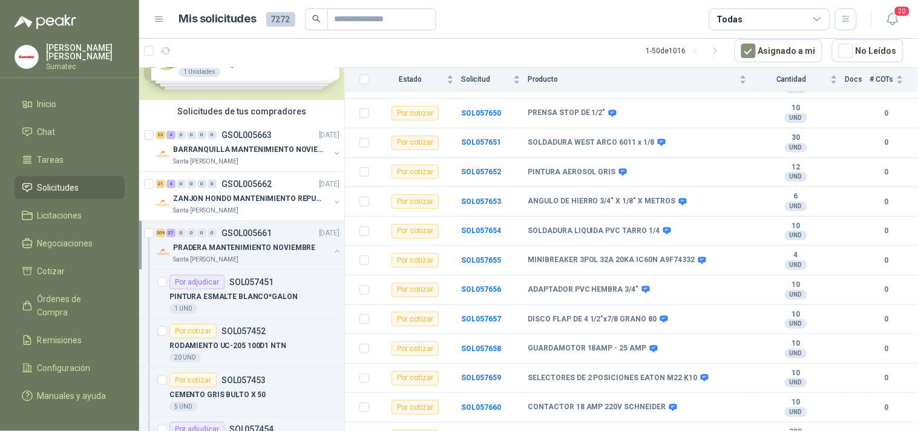
scroll to position [6014, 0]
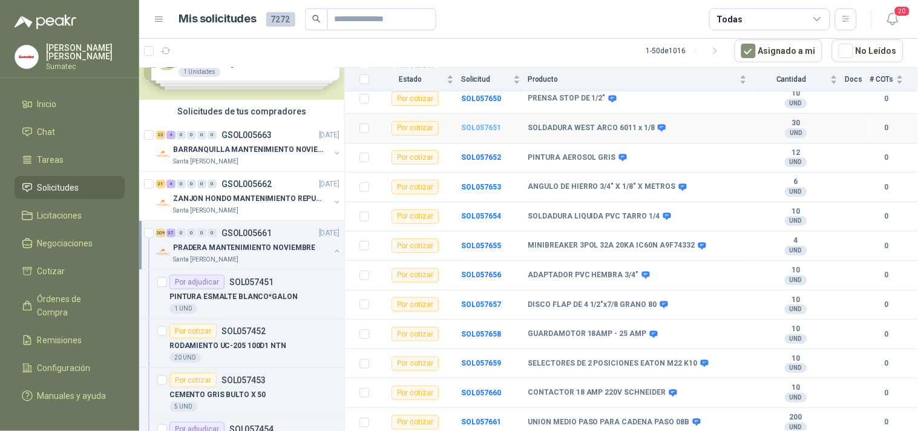
click at [473, 132] on b "SOL057651" at bounding box center [481, 127] width 40 height 8
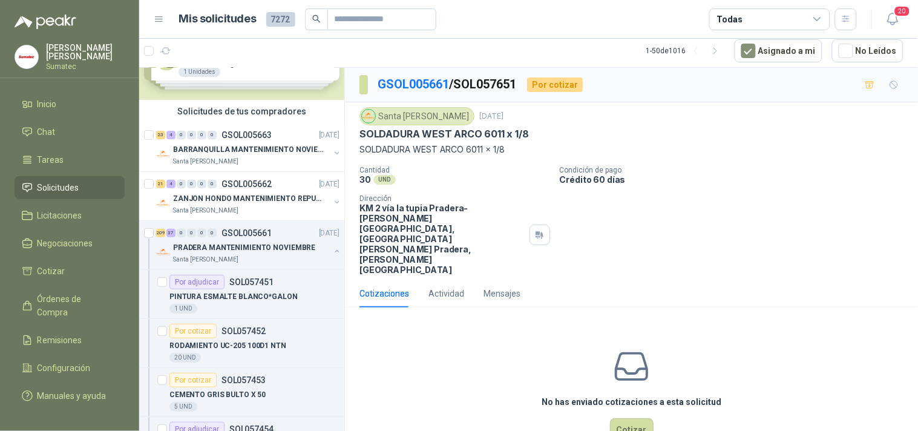
click at [463, 144] on p "SOLDADURA WEST ARCO 6011 x 1/8" at bounding box center [631, 149] width 544 height 13
copy p "SOLDADURA WEST ARCO 6011 x 1/8"
click at [620, 418] on button "Cotizar" at bounding box center [632, 429] width 44 height 23
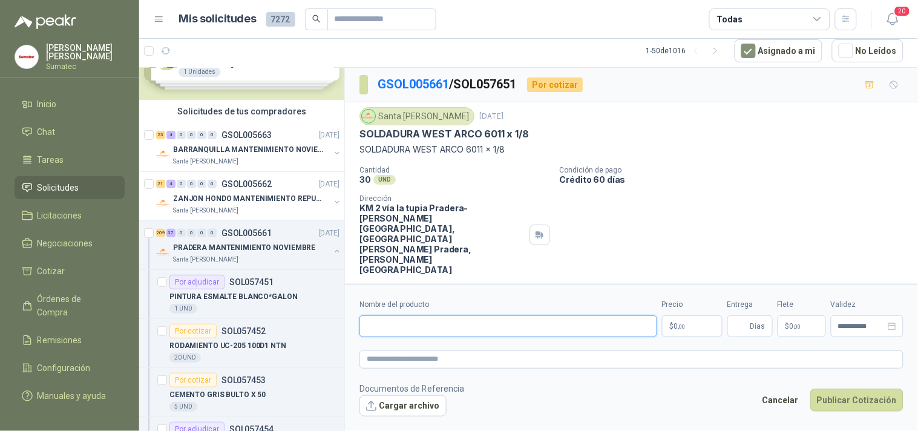
click at [545, 318] on input "Nombre del producto" at bounding box center [508, 326] width 298 height 22
paste input "**********"
type input "**********"
click at [685, 323] on span ",00" at bounding box center [681, 326] width 7 height 7
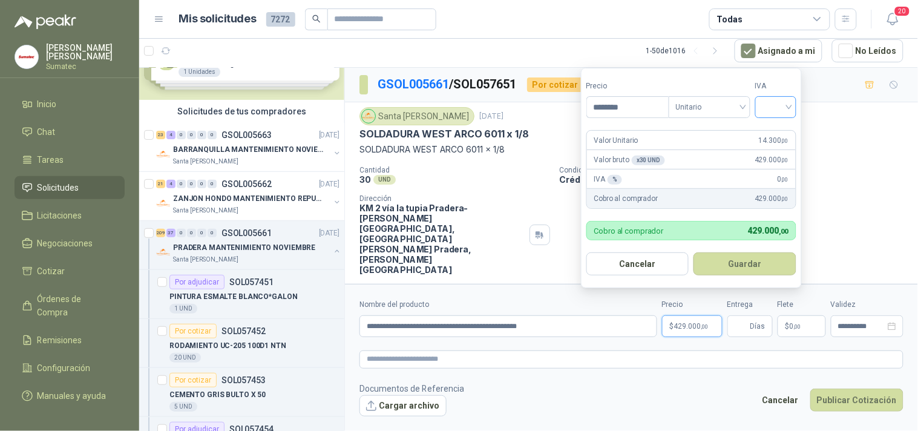
type input "********"
click at [766, 100] on input "search" at bounding box center [775, 106] width 27 height 18
click at [773, 127] on div "19%" at bounding box center [778, 131] width 22 height 13
click at [737, 261] on button "Guardar" at bounding box center [747, 263] width 104 height 23
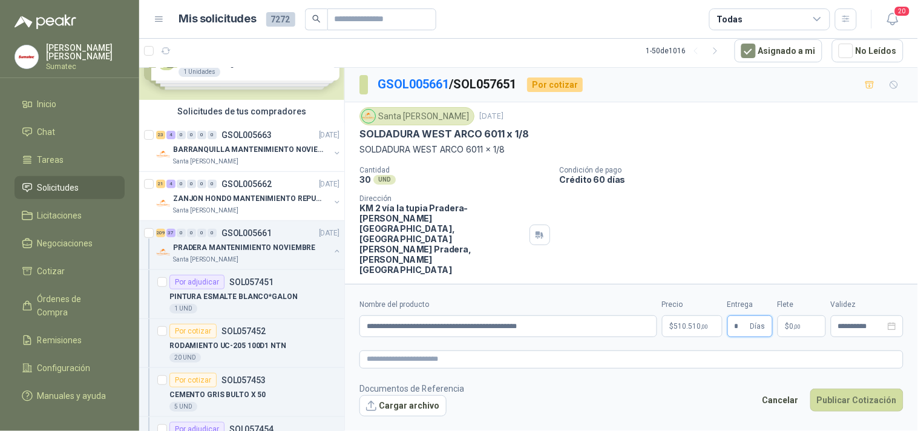
type input "*"
click at [799, 322] on p "$ 0 ,00" at bounding box center [801, 326] width 48 height 22
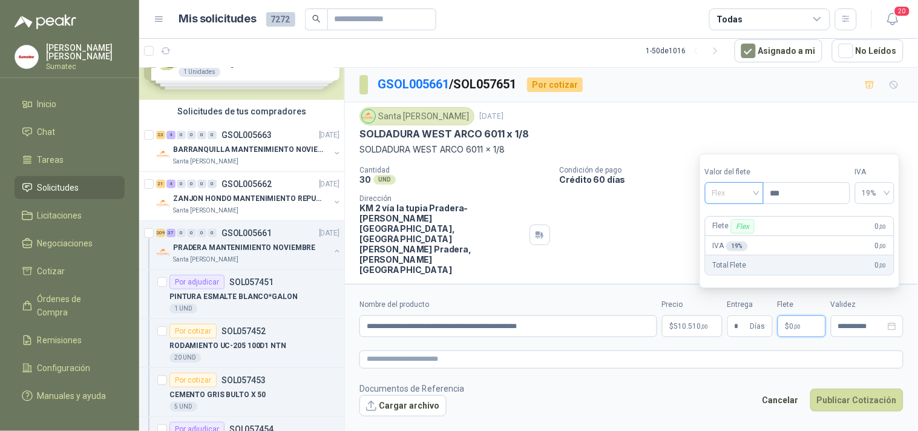
click at [748, 200] on span "Flex" at bounding box center [734, 193] width 44 height 18
click at [723, 237] on div "Incluido" at bounding box center [735, 237] width 42 height 13
click at [867, 396] on button "Publicar Cotización" at bounding box center [856, 399] width 93 height 23
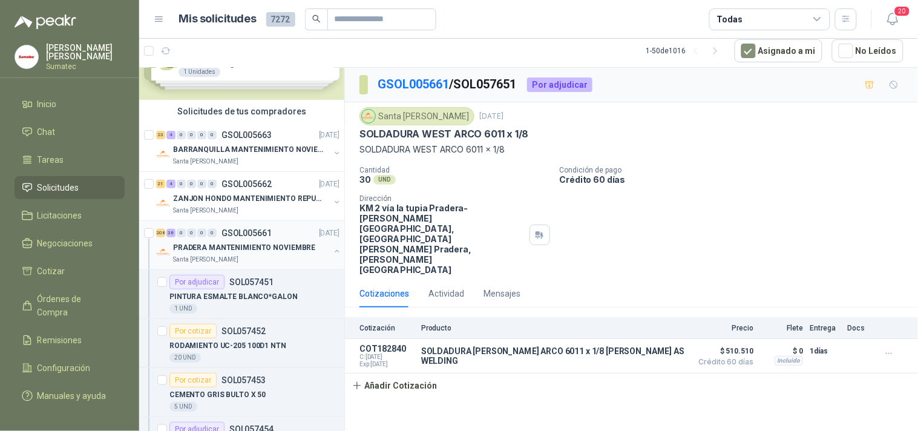
click at [211, 252] on p "PRADERA MANTENIMIENTO NOVIEMBRE" at bounding box center [244, 247] width 142 height 11
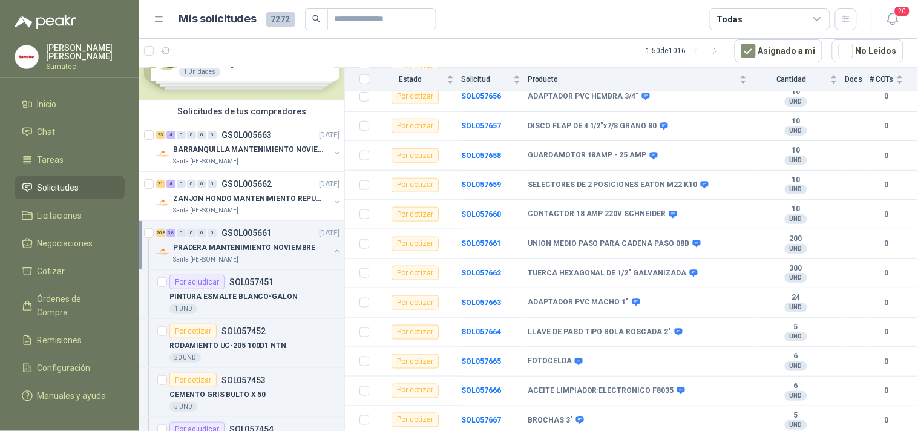
scroll to position [6151, 0]
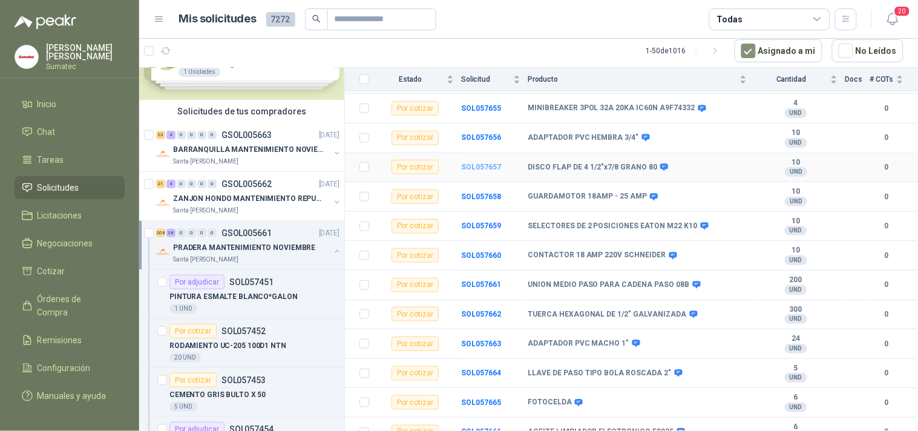
click at [481, 171] on b "SOL057657" at bounding box center [481, 167] width 40 height 8
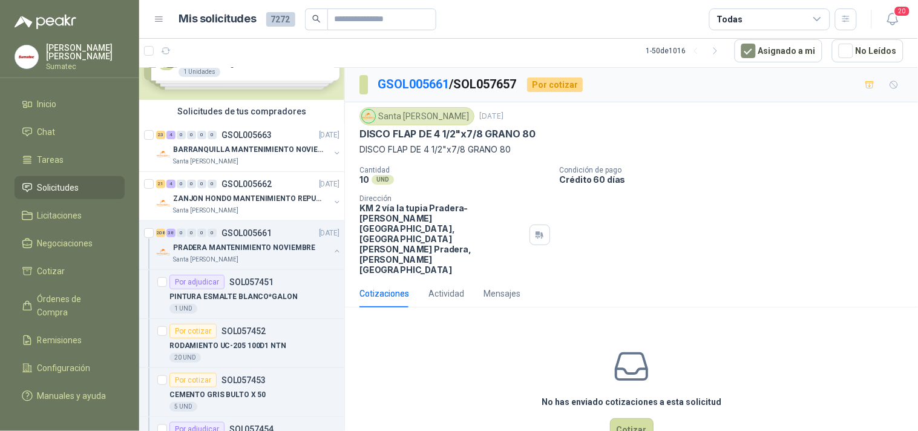
click at [503, 155] on p "DISCO FLAP DE 4 1/2"x7/8 GRANO 80" at bounding box center [631, 149] width 544 height 13
click at [477, 145] on p "DISCO FLAP DE 4 1/2"x7/8 GRANO 80" at bounding box center [631, 149] width 544 height 13
copy p "DISCO FLAP DE 4 1/2"x7/8 GRANO 80"
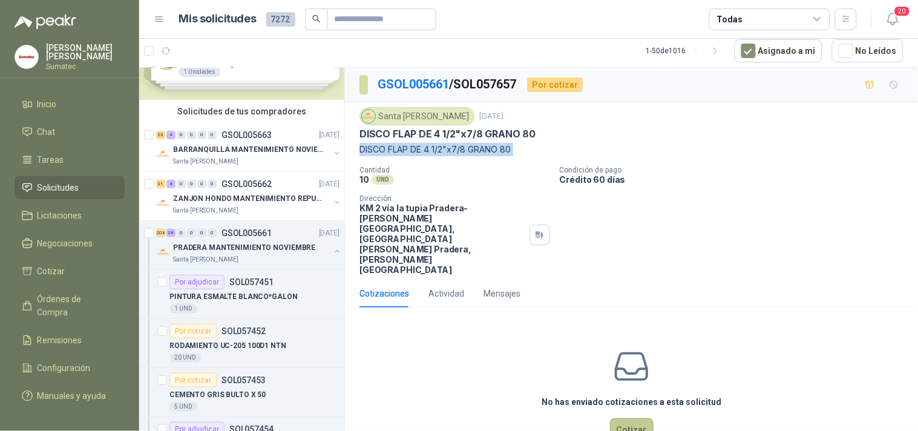
click at [636, 418] on button "Cotizar" at bounding box center [632, 429] width 44 height 23
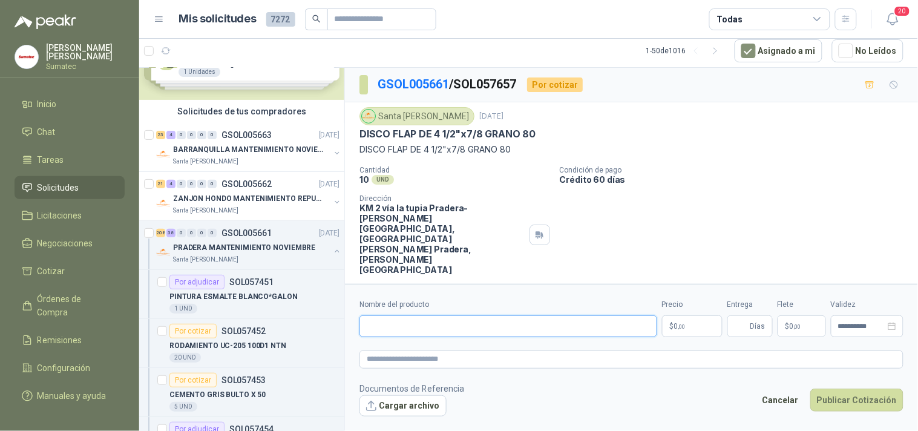
click at [564, 316] on input "Nombre del producto" at bounding box center [508, 326] width 298 height 22
paste input "**********"
type input "**********"
click at [687, 315] on p "$ 0 ,00" at bounding box center [692, 326] width 60 height 22
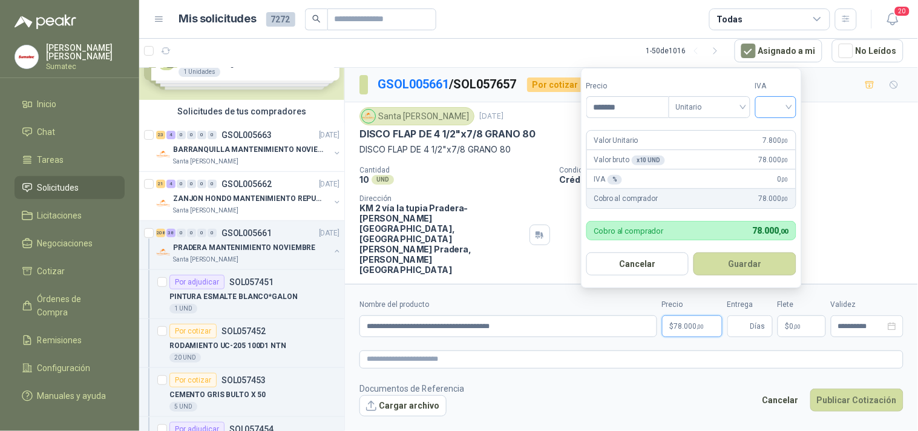
type input "*******"
click at [779, 109] on input "search" at bounding box center [775, 106] width 27 height 18
click at [776, 130] on div "19%" at bounding box center [778, 131] width 22 height 13
click at [748, 252] on button "Guardar" at bounding box center [747, 263] width 104 height 23
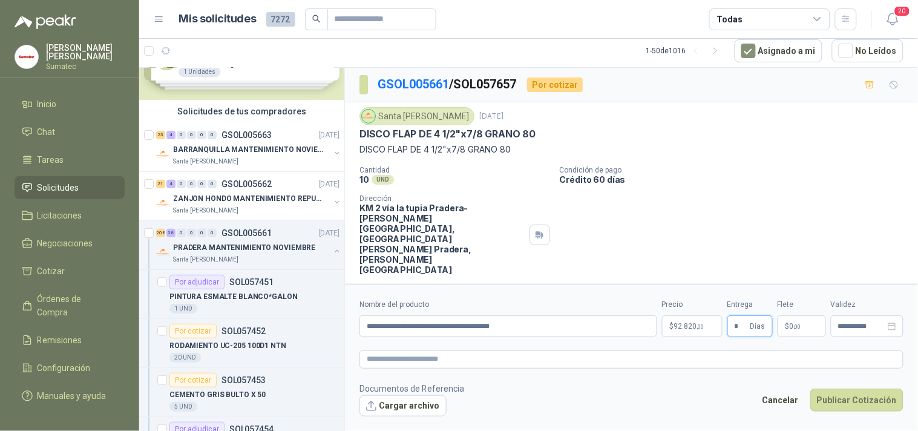
type input "*"
click at [799, 315] on p "$ 0 ,00" at bounding box center [801, 326] width 48 height 22
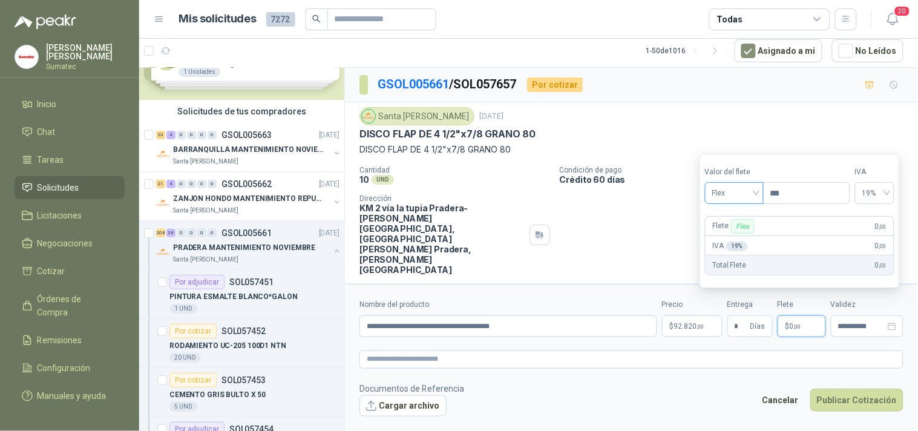
click at [722, 189] on span "Flex" at bounding box center [734, 193] width 44 height 18
click at [731, 234] on div "Incluido" at bounding box center [735, 237] width 42 height 13
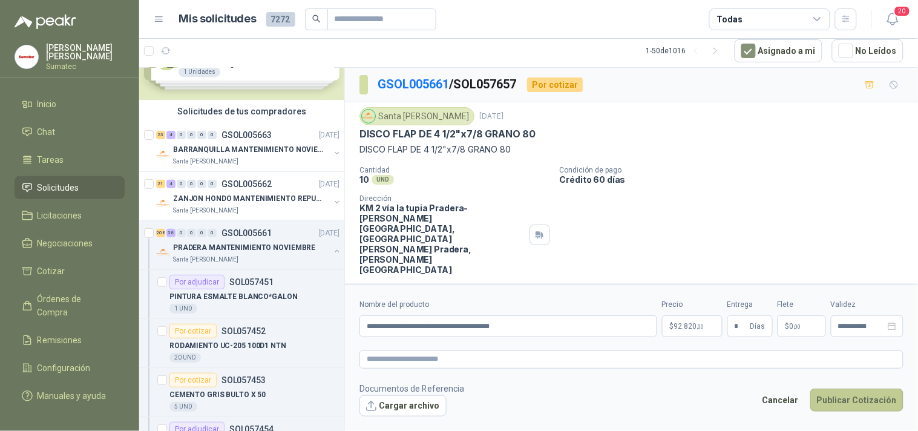
click at [844, 388] on button "Publicar Cotización" at bounding box center [856, 399] width 93 height 23
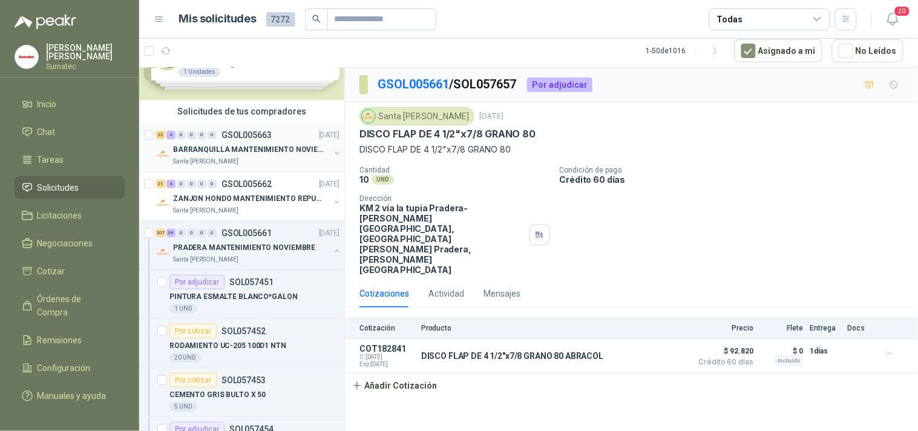
click at [267, 157] on div "Santa [PERSON_NAME]" at bounding box center [251, 162] width 157 height 10
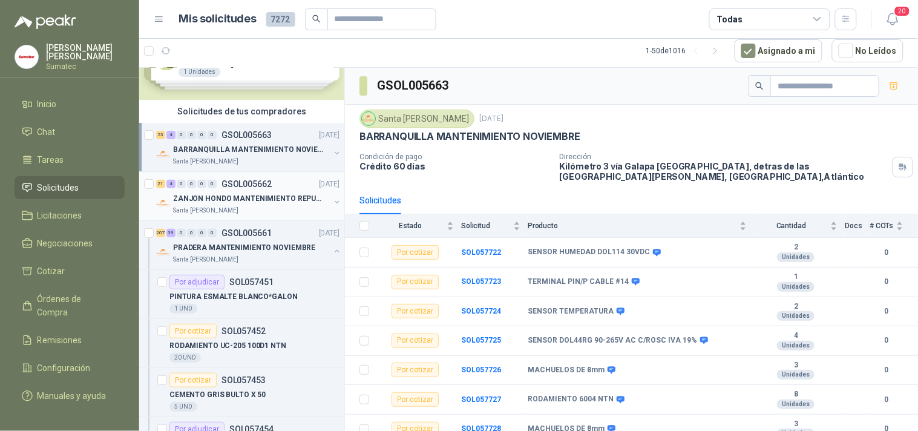
click at [259, 204] on div "ZANJON HONDO MANTENIMIENTO REPUESTOS" at bounding box center [251, 198] width 157 height 15
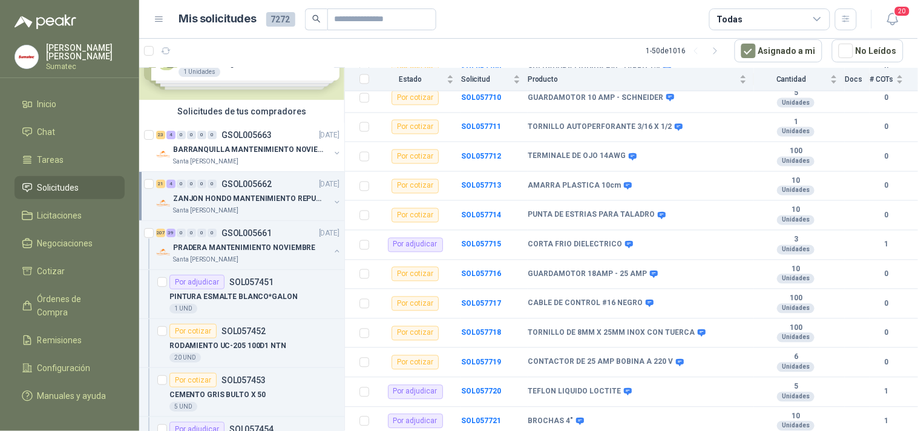
scroll to position [548, 0]
click at [276, 142] on div "BARRANQUILLA MANTENIMIENTO NOVIEMBRE" at bounding box center [251, 149] width 157 height 15
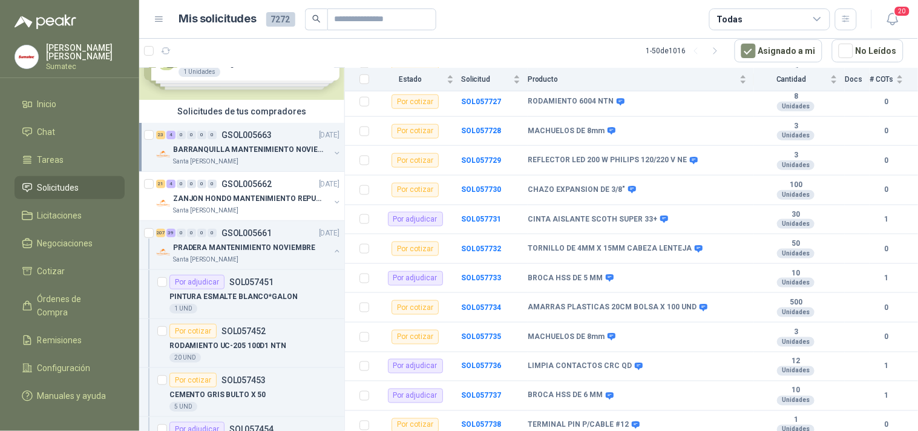
scroll to position [607, 0]
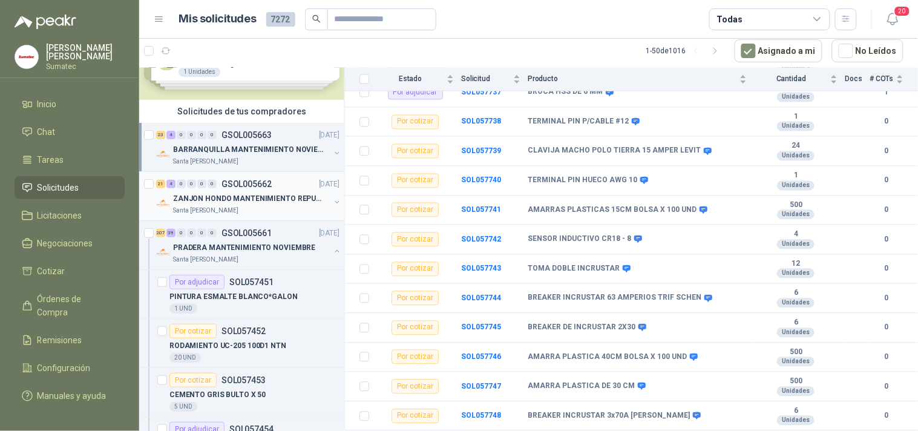
click at [264, 208] on div "Santa [PERSON_NAME]" at bounding box center [251, 211] width 157 height 10
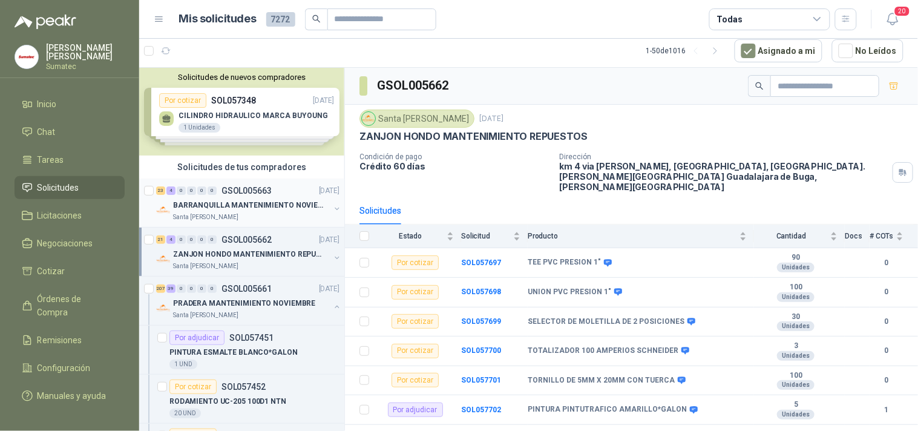
click at [260, 200] on p "BARRANQUILLA MANTENIMIENTO NOVIEMBRE" at bounding box center [248, 205] width 151 height 11
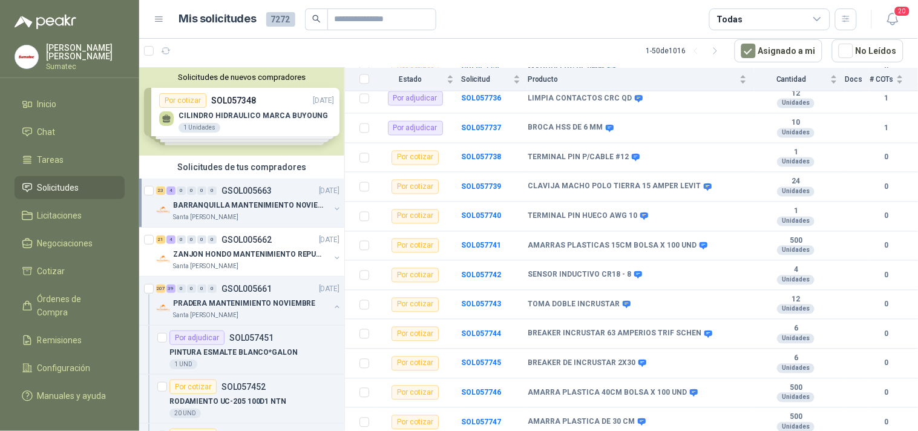
scroll to position [607, 0]
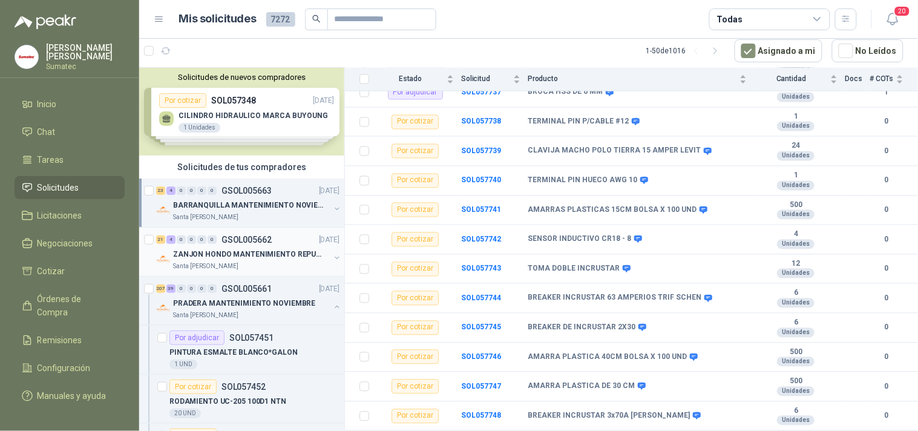
click at [287, 240] on div "21 4 0 0 0 0 GSOL005662 [DATE]" at bounding box center [249, 239] width 186 height 15
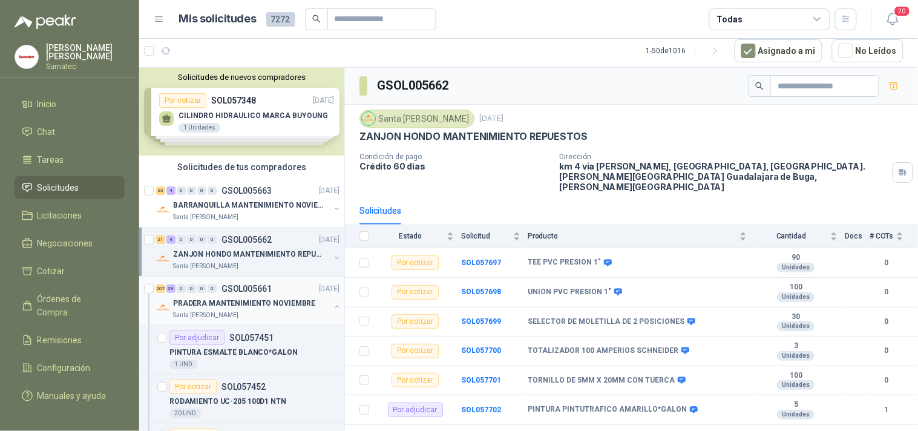
click at [261, 316] on div "Santa [PERSON_NAME]" at bounding box center [251, 315] width 157 height 10
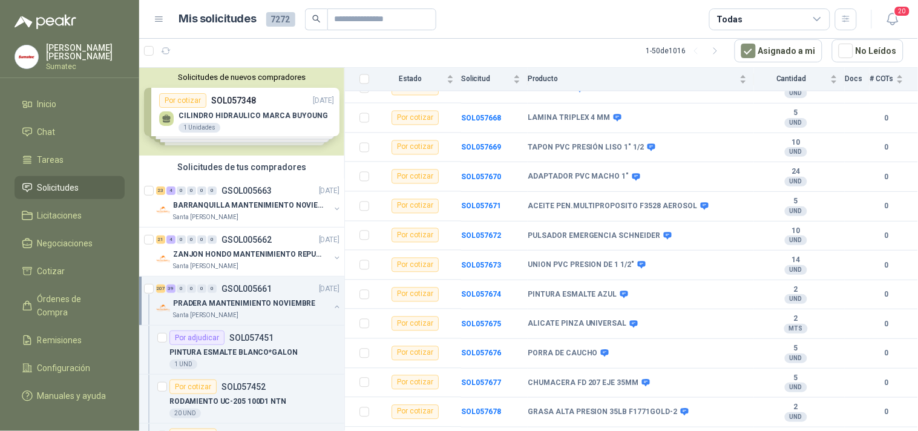
scroll to position [6552, 0]
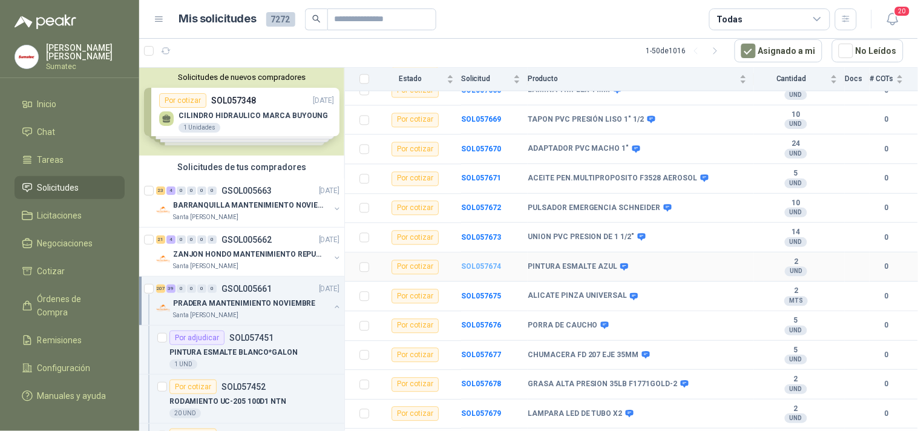
click at [491, 270] on b "SOL057674" at bounding box center [481, 266] width 40 height 8
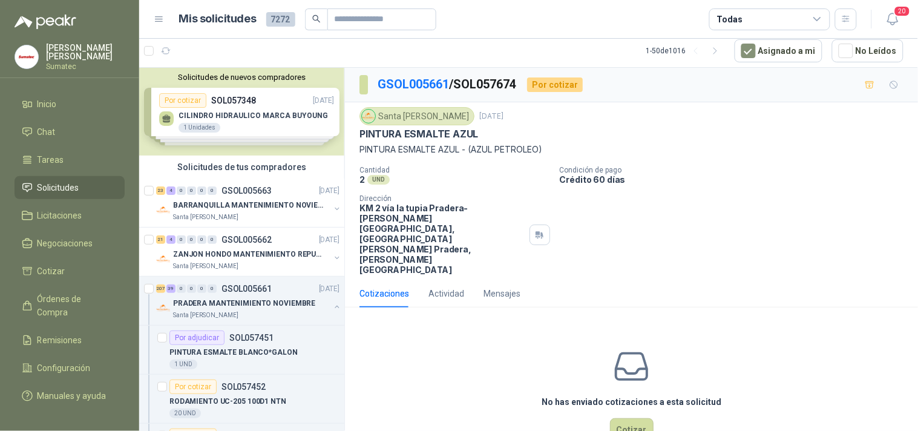
click at [446, 143] on p "PINTURA ESMALTE AZUL - (AZUL PETROLEO)" at bounding box center [631, 149] width 544 height 13
click at [416, 150] on p "PINTURA ESMALTE AZUL - (AZUL PETROLEO)" at bounding box center [631, 149] width 544 height 13
copy p "PINTURA ESMALTE AZUL - (AZUL PETROLEO)"
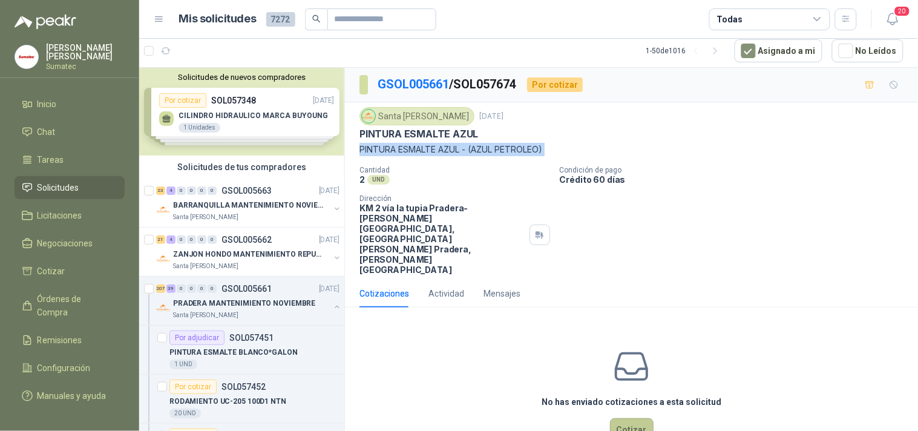
click at [639, 418] on button "Cotizar" at bounding box center [632, 429] width 44 height 23
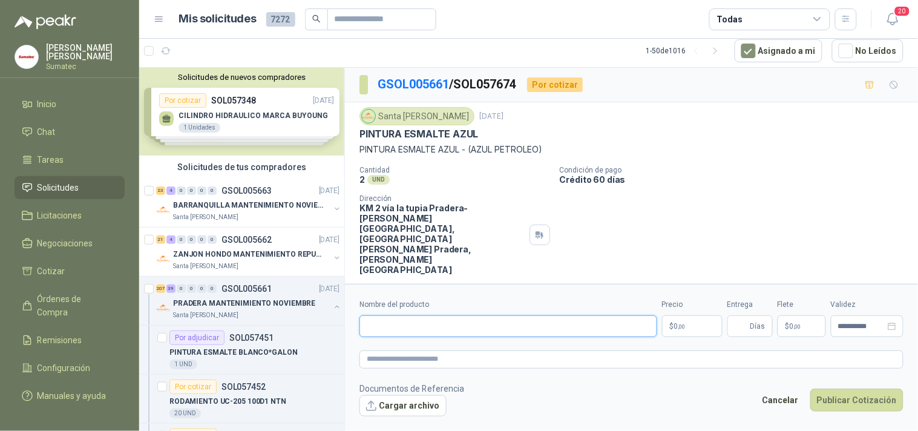
click at [561, 322] on input "Nombre del producto" at bounding box center [508, 326] width 298 height 22
paste input "**********"
type input "**********"
click at [679, 323] on span ",00" at bounding box center [681, 326] width 7 height 7
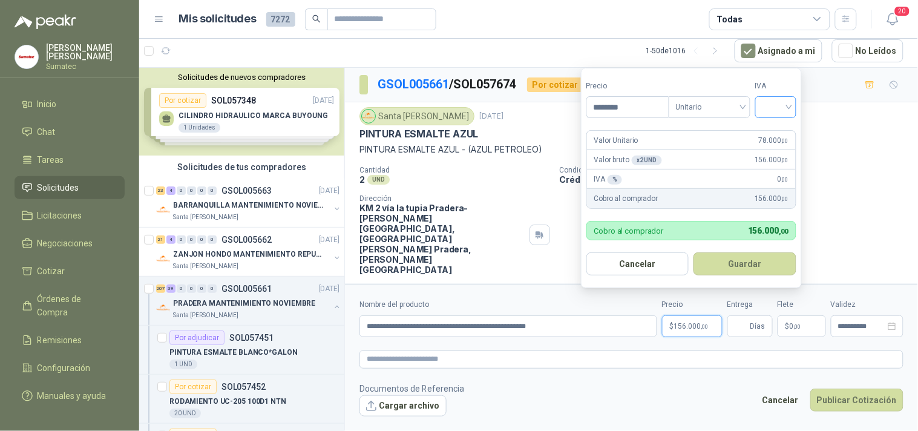
type input "********"
drag, startPoint x: 779, startPoint y: 106, endPoint x: 778, endPoint y: 114, distance: 7.3
click at [779, 107] on input "search" at bounding box center [775, 106] width 27 height 18
click at [776, 129] on div "19%" at bounding box center [778, 131] width 22 height 13
click at [738, 263] on button "Guardar" at bounding box center [747, 263] width 104 height 23
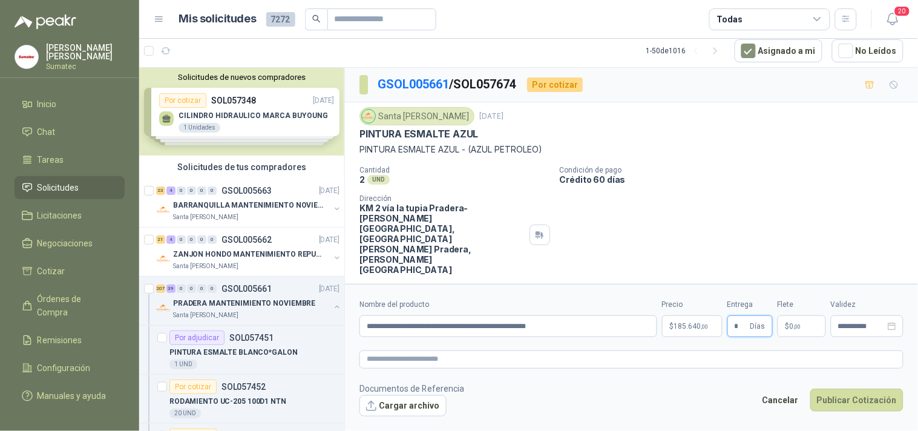
type input "*"
click at [793, 315] on p "$ 0 ,00" at bounding box center [801, 326] width 48 height 22
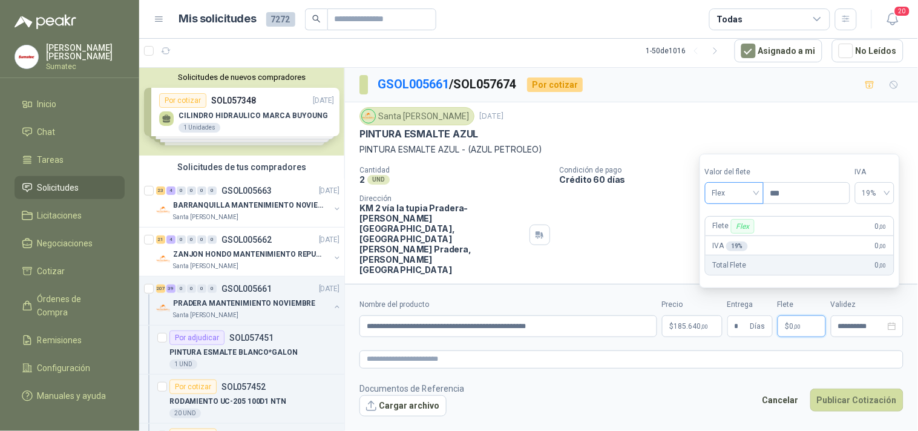
click at [754, 186] on span "Flex" at bounding box center [734, 193] width 44 height 18
click at [744, 234] on div "Incluido" at bounding box center [735, 237] width 42 height 13
click at [836, 389] on button "Publicar Cotización" at bounding box center [856, 399] width 93 height 23
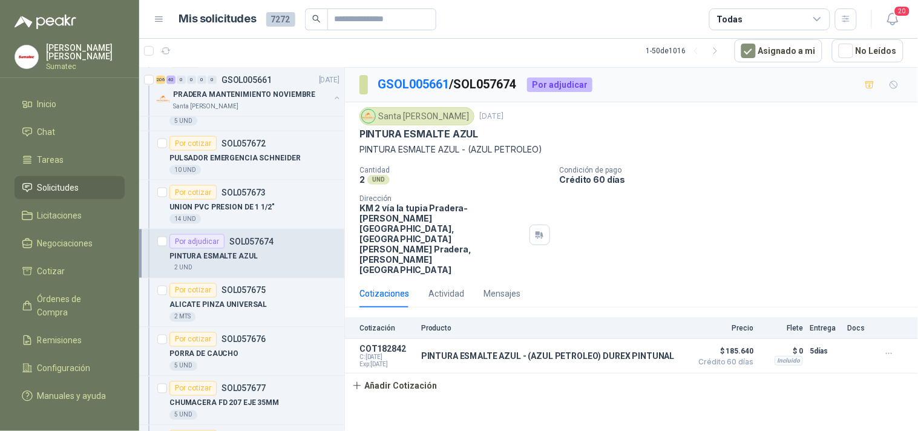
scroll to position [11108, 0]
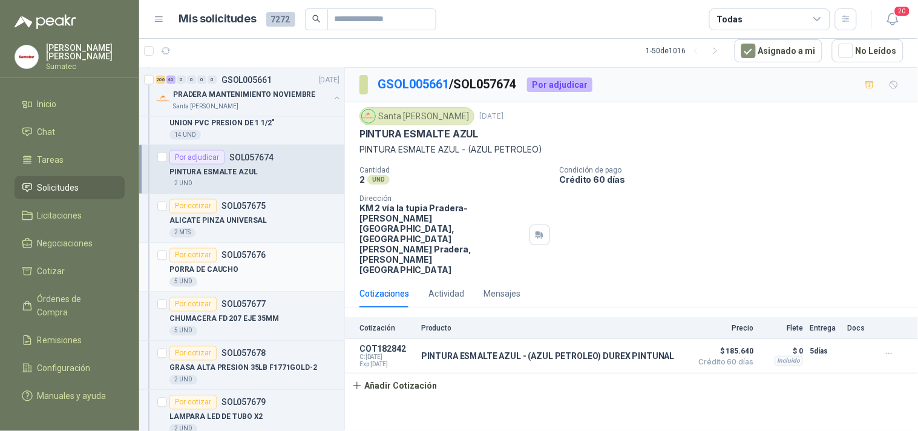
click at [283, 277] on div "PORRA DE CAUCHO" at bounding box center [254, 270] width 170 height 15
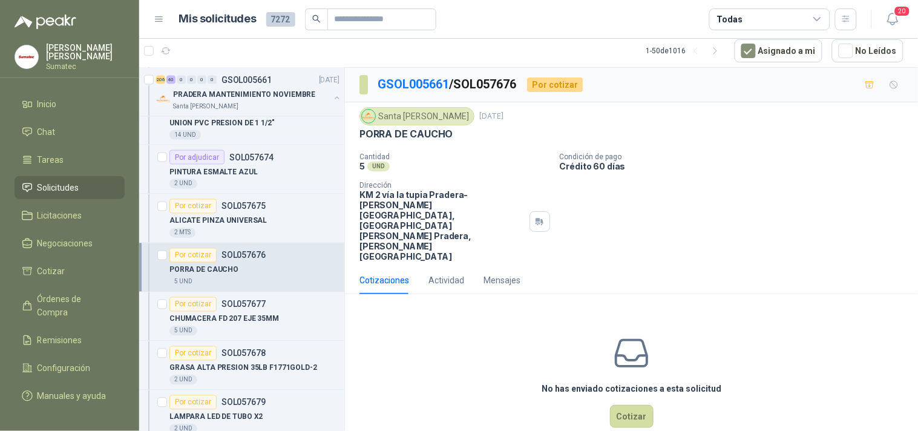
click at [427, 134] on p "PORRA DE CAUCHO" at bounding box center [405, 134] width 93 height 13
copy div "PORRA DE CAUCHO"
click at [633, 405] on button "Cotizar" at bounding box center [632, 416] width 44 height 23
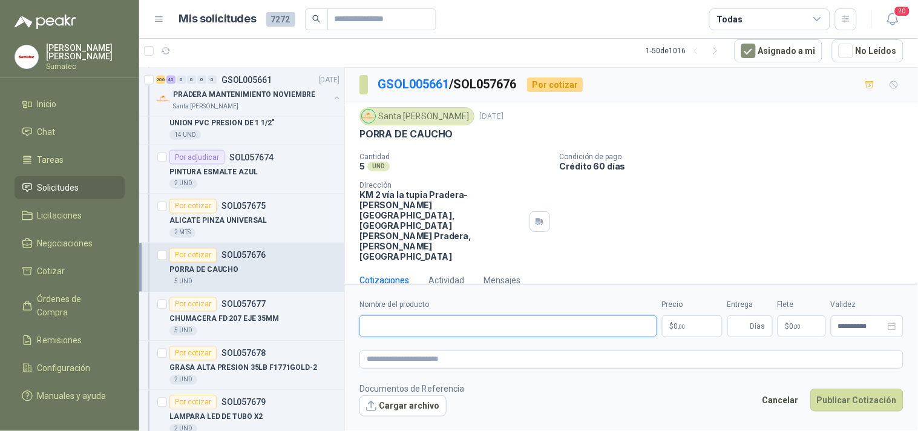
click at [491, 315] on input "Nombre del producto" at bounding box center [508, 326] width 298 height 22
paste input "**********"
click at [575, 315] on input "**********" at bounding box center [508, 326] width 298 height 22
type input "**********"
click at [700, 315] on p "$ 0 ,00" at bounding box center [692, 326] width 60 height 22
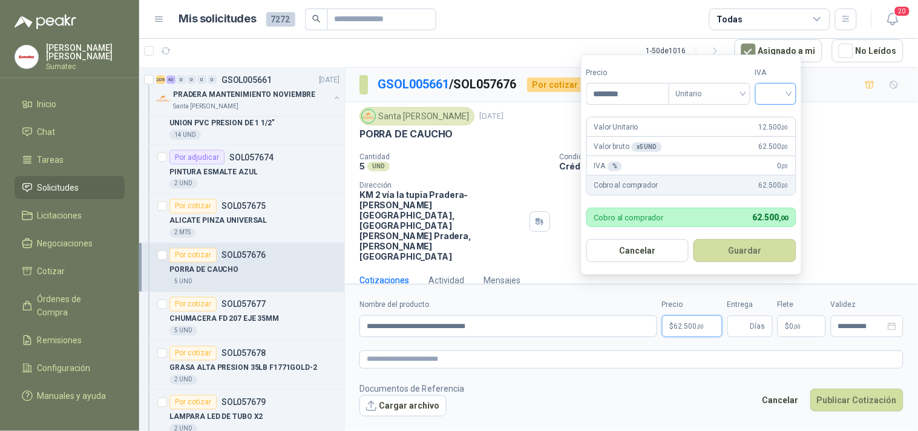
click at [783, 103] on span at bounding box center [775, 93] width 27 height 21
type input "********"
click at [776, 124] on div "19%" at bounding box center [778, 119] width 22 height 13
click at [756, 240] on button "Guardar" at bounding box center [747, 250] width 104 height 23
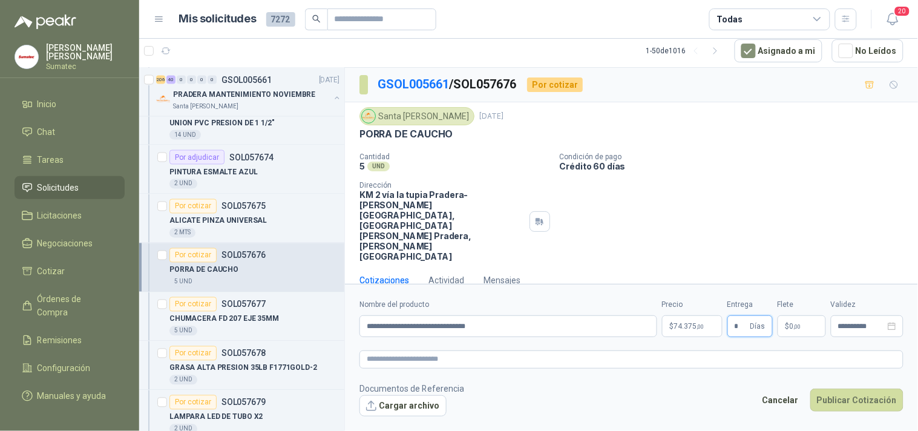
type input "*"
click at [797, 315] on p "$ 0 ,00" at bounding box center [801, 326] width 48 height 22
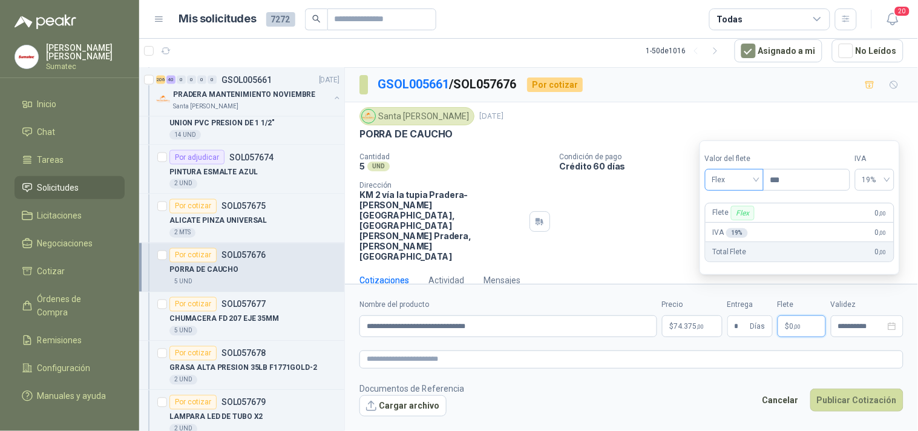
click at [734, 180] on span "Flex" at bounding box center [734, 180] width 44 height 18
click at [734, 217] on div "Incluido" at bounding box center [735, 224] width 56 height 19
click at [846, 388] on button "Publicar Cotización" at bounding box center [856, 399] width 93 height 23
